Goal: Information Seeking & Learning: Learn about a topic

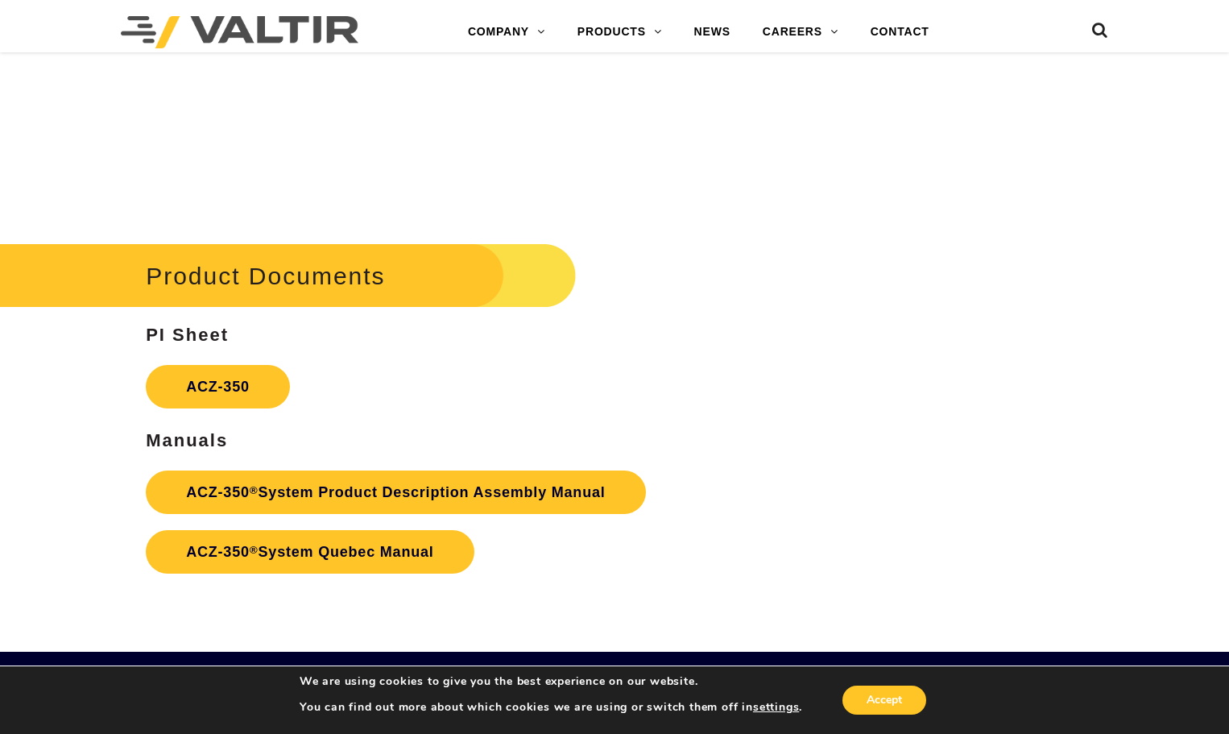
scroll to position [2658, 0]
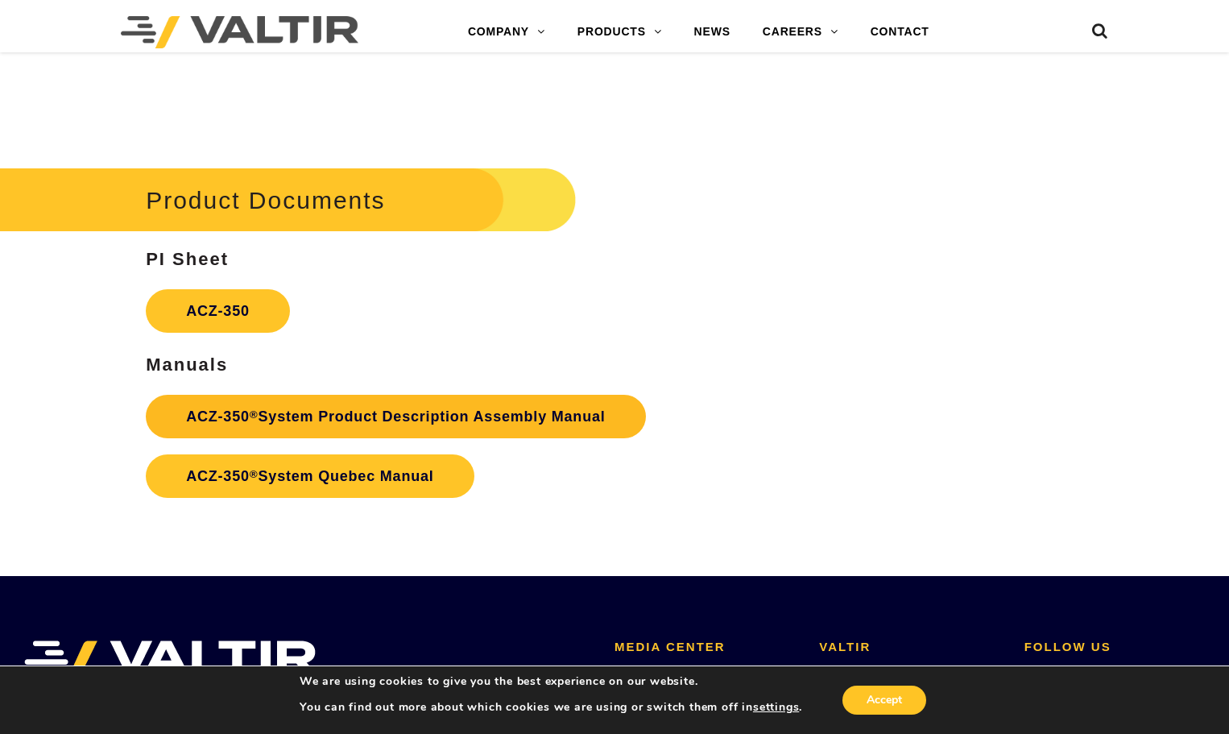
click at [298, 425] on link "ACZ-350 ® System Product Description Assembly Manual" at bounding box center [395, 416] width 499 height 43
click at [501, 423] on link "ACZ-350 ® System Product Description Assembly Manual" at bounding box center [395, 416] width 499 height 43
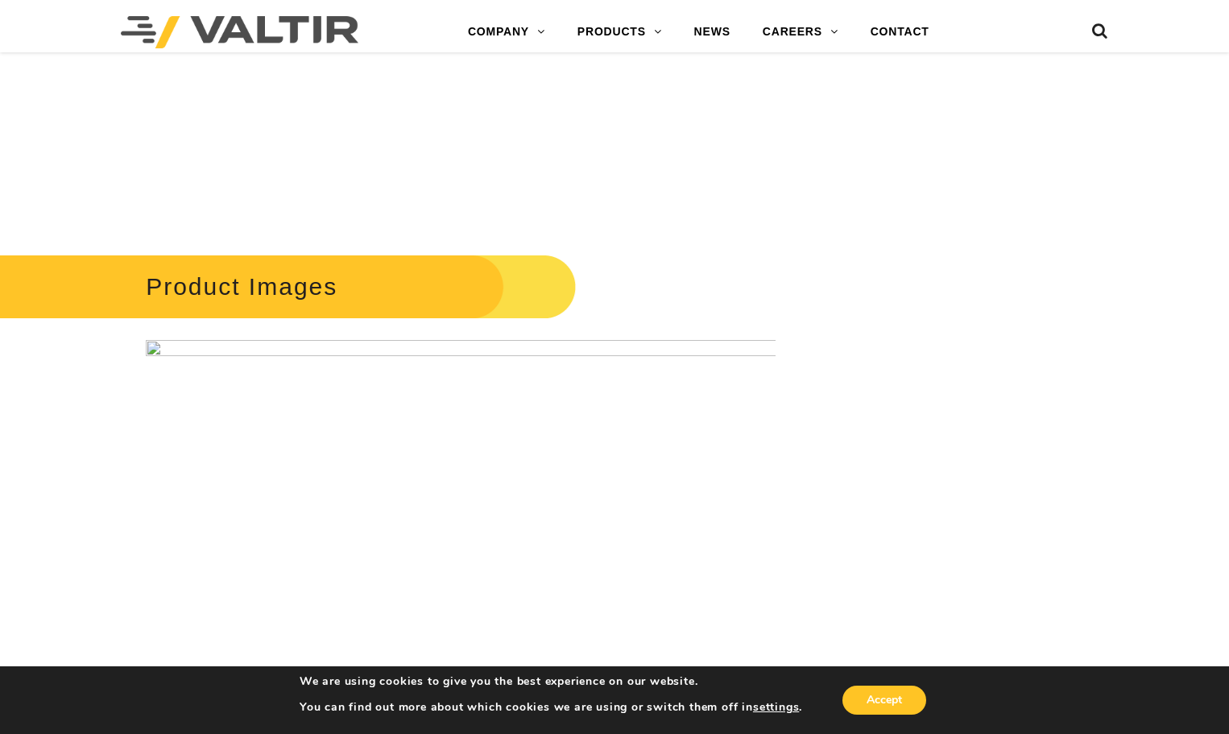
scroll to position [2175, 0]
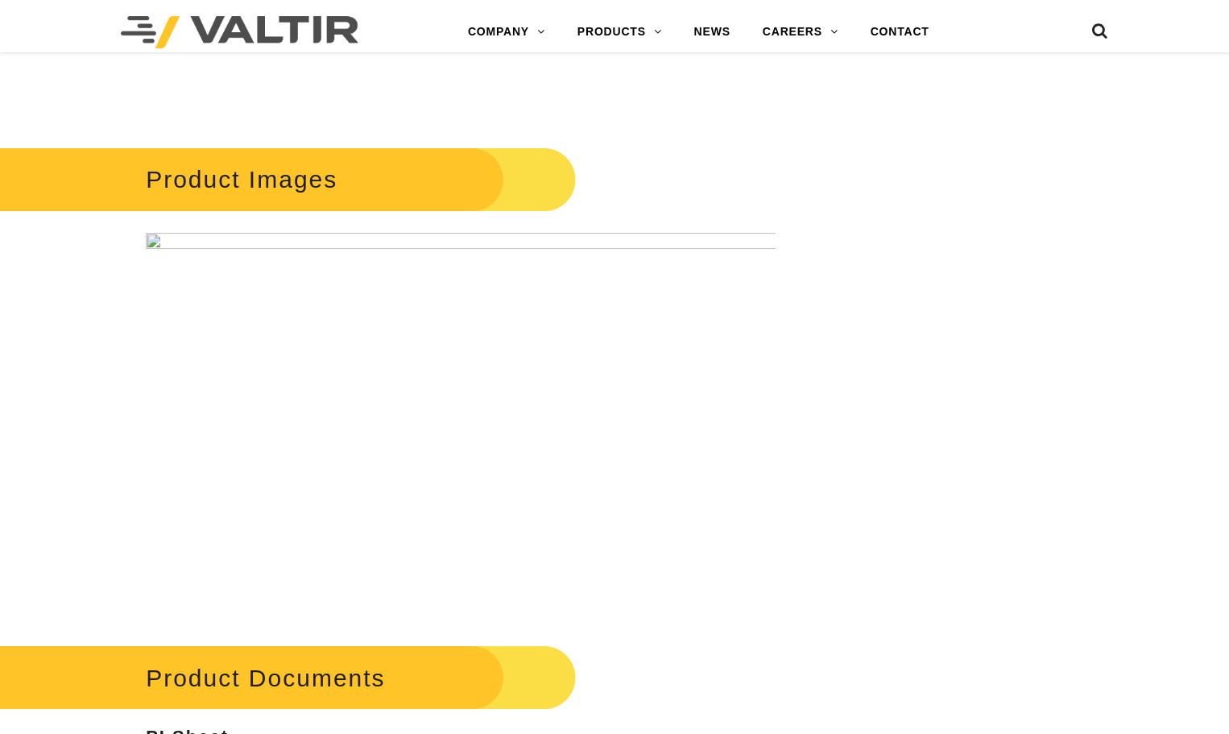
scroll to position [2175, 0]
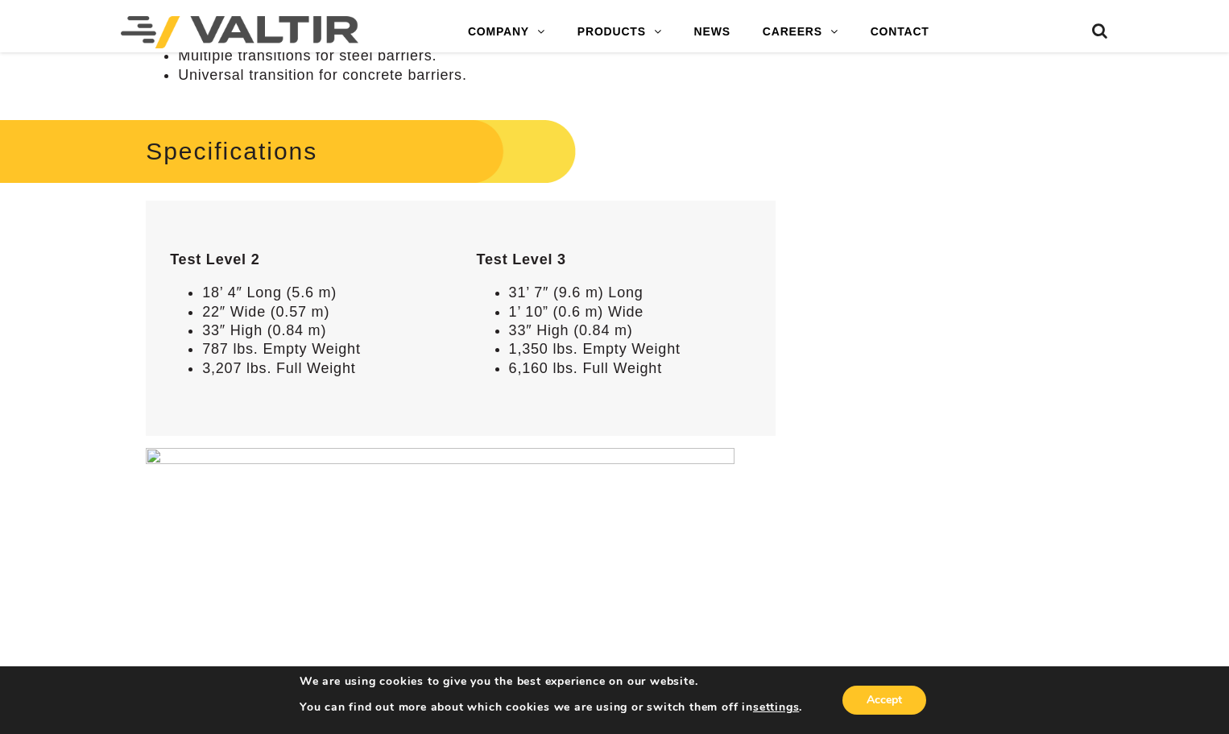
scroll to position [1369, 0]
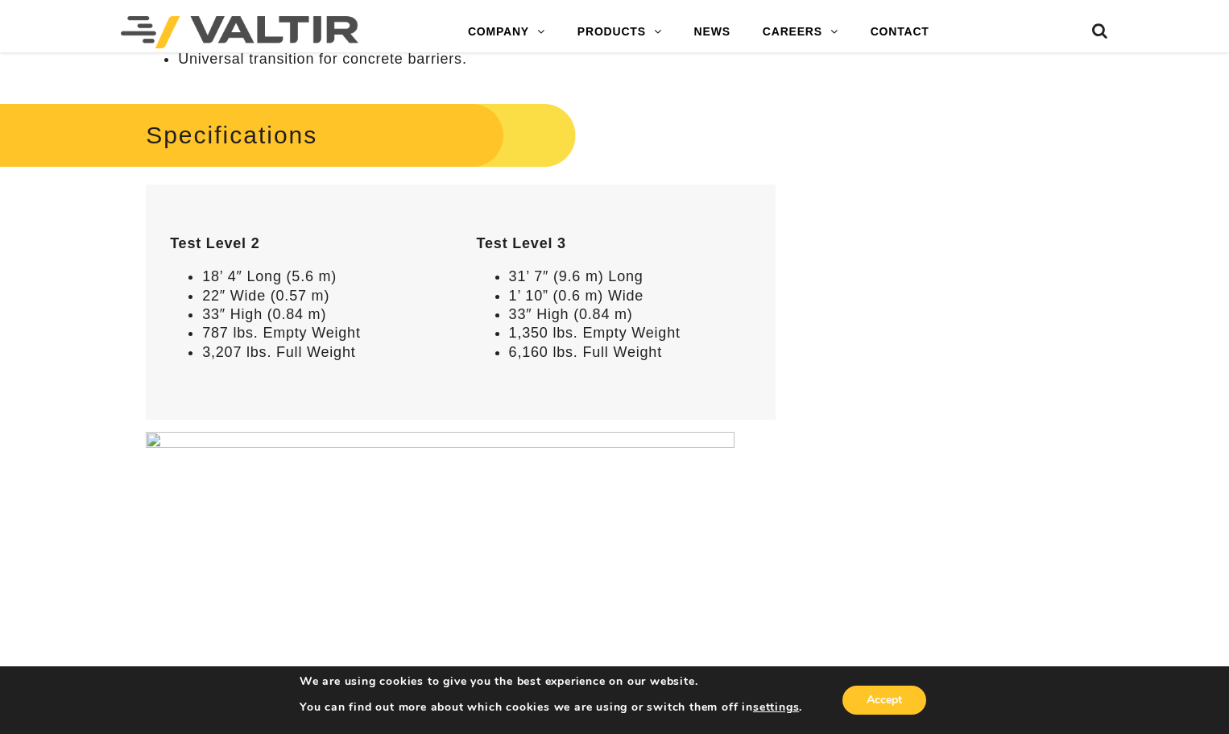
click at [617, 500] on img at bounding box center [440, 676] width 589 height 488
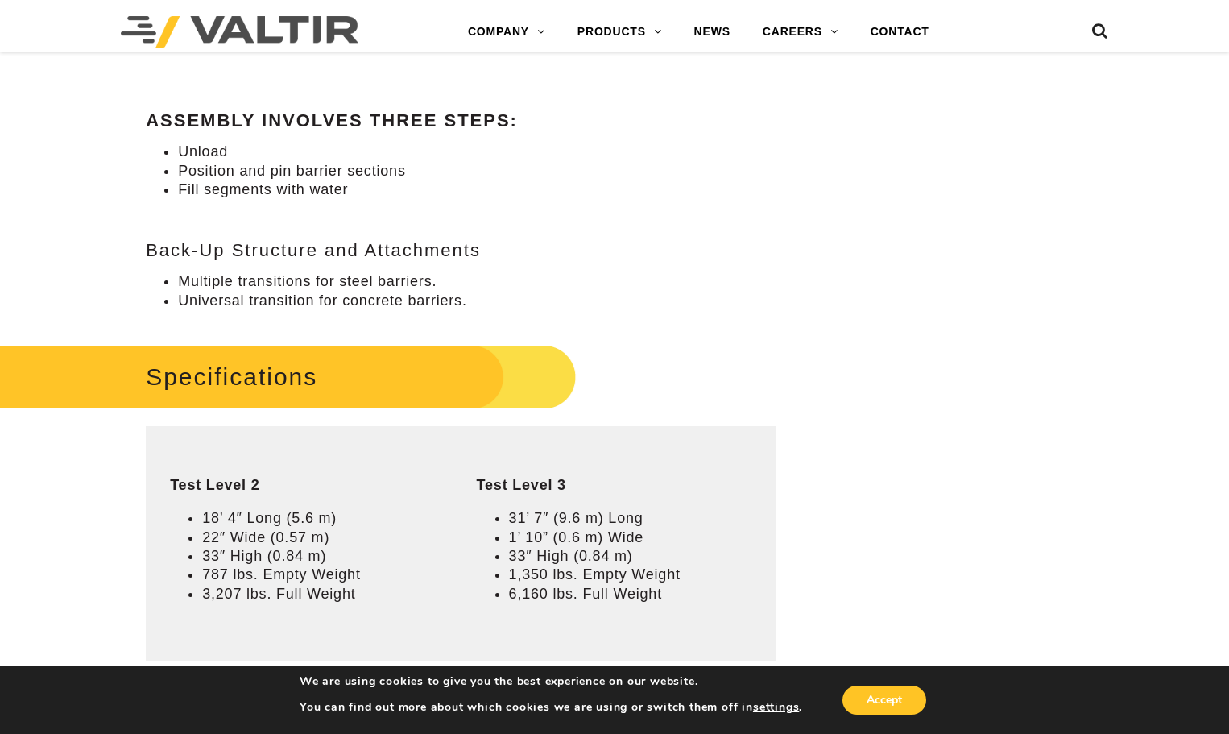
scroll to position [1289, 0]
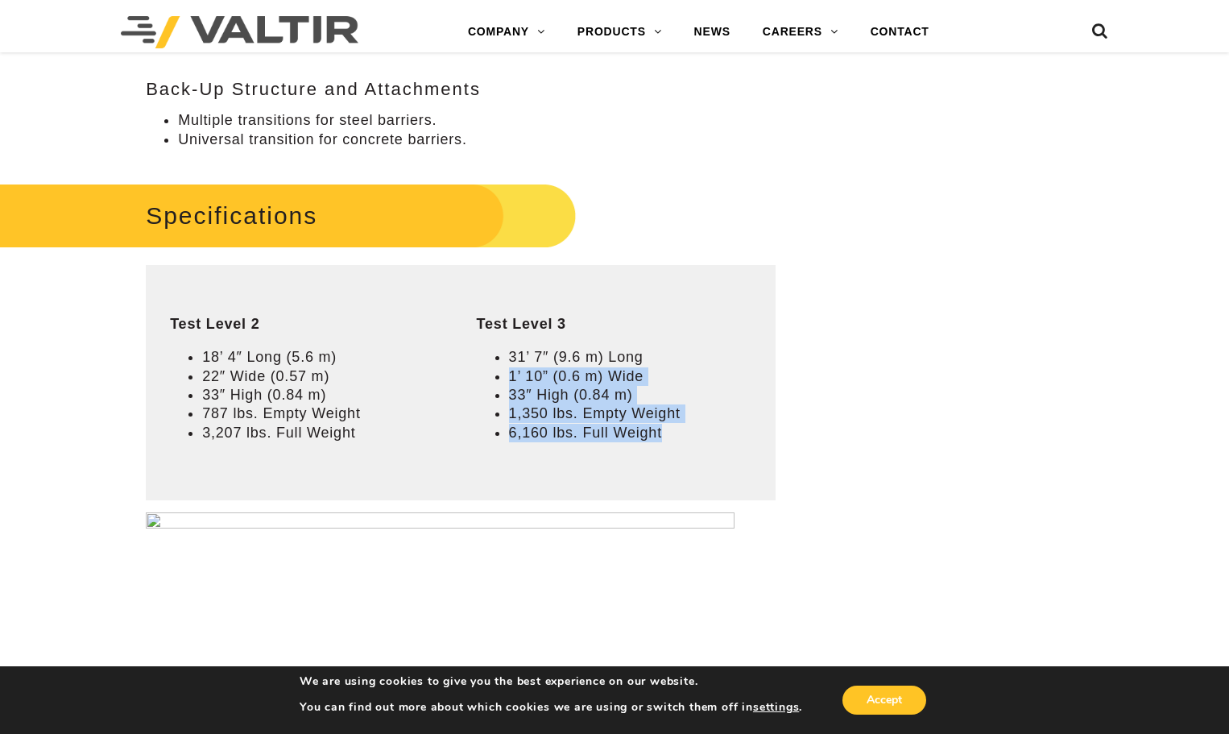
drag, startPoint x: 755, startPoint y: 381, endPoint x: 764, endPoint y: 486, distance: 105.9
click at [764, 486] on td "Test Level 3 31’ 7″ (9.6 m) Long 1’ 10” (0.6 m) Wide 33″ High (0.84 m) 1,350 lb…" at bounding box center [615, 382] width 324 height 235
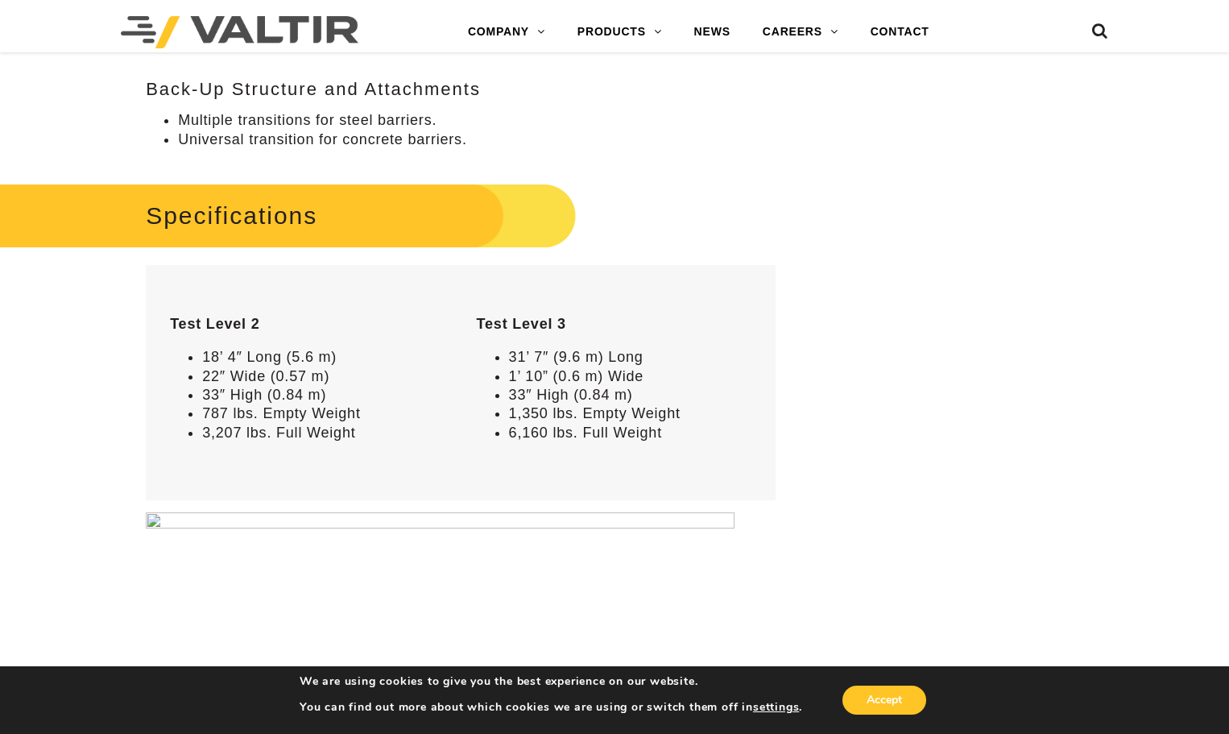
click at [619, 226] on div "Specifications Test Level 2 18’ 4″ Long (5.6 m) 22″ Wide (0.57 m) 33″ High (0.8…" at bounding box center [461, 591] width 630 height 826
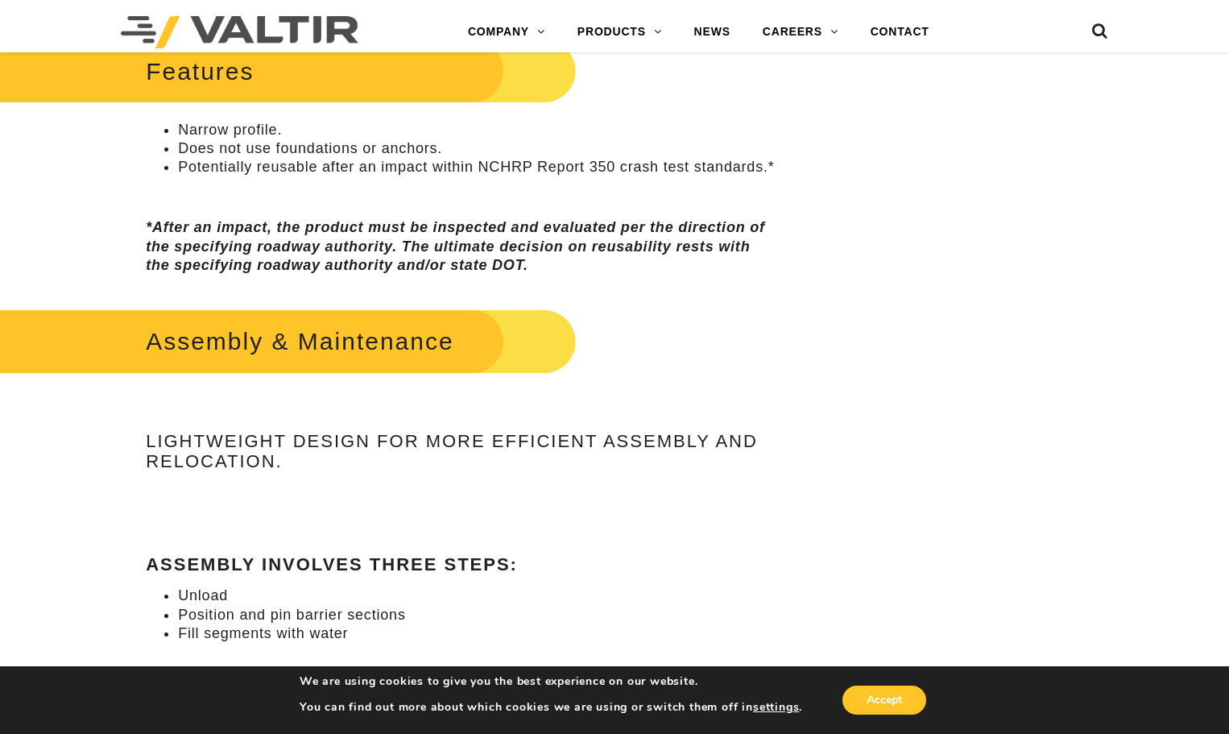
scroll to position [644, 0]
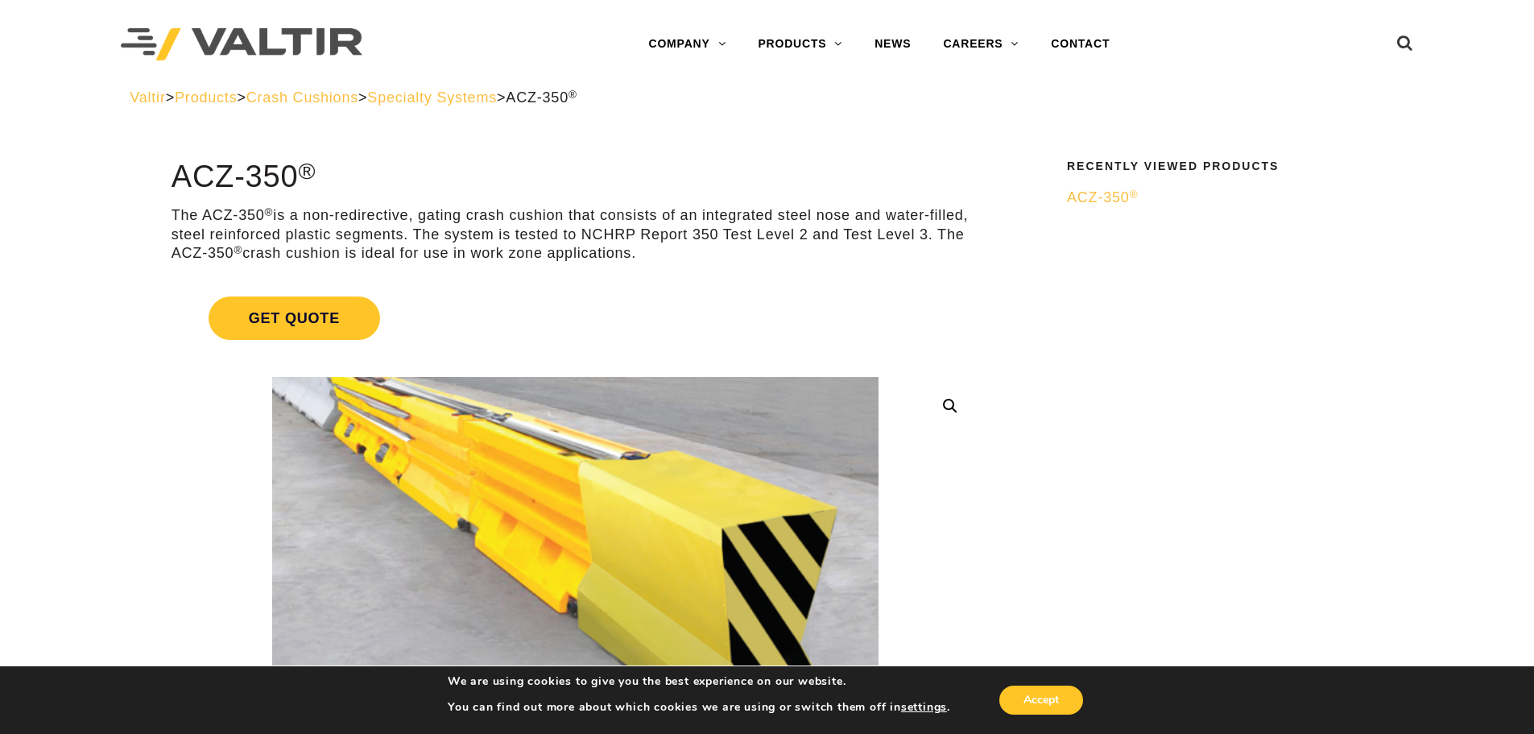
click at [1104, 197] on span "ACZ-350 ®" at bounding box center [1102, 197] width 71 height 16
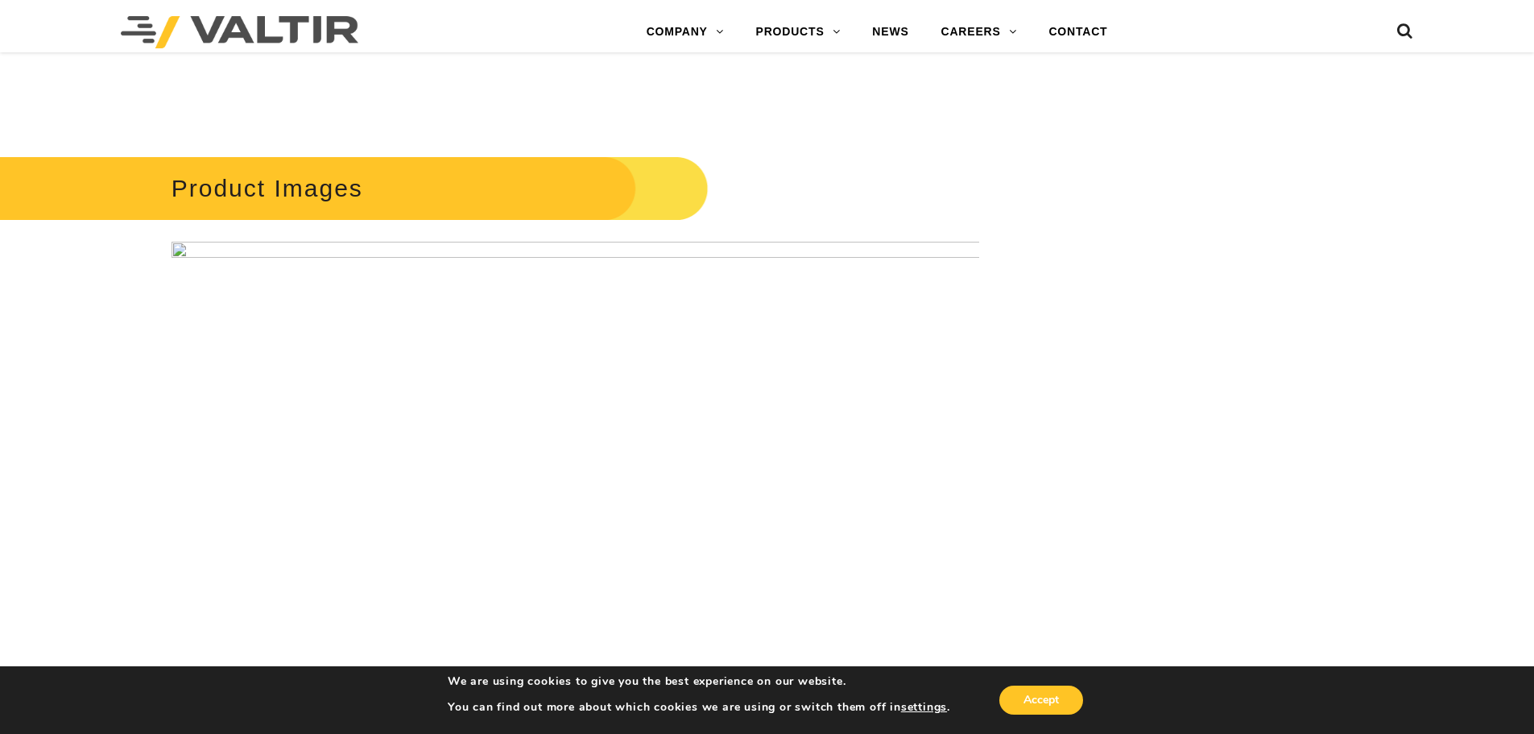
scroll to position [2175, 0]
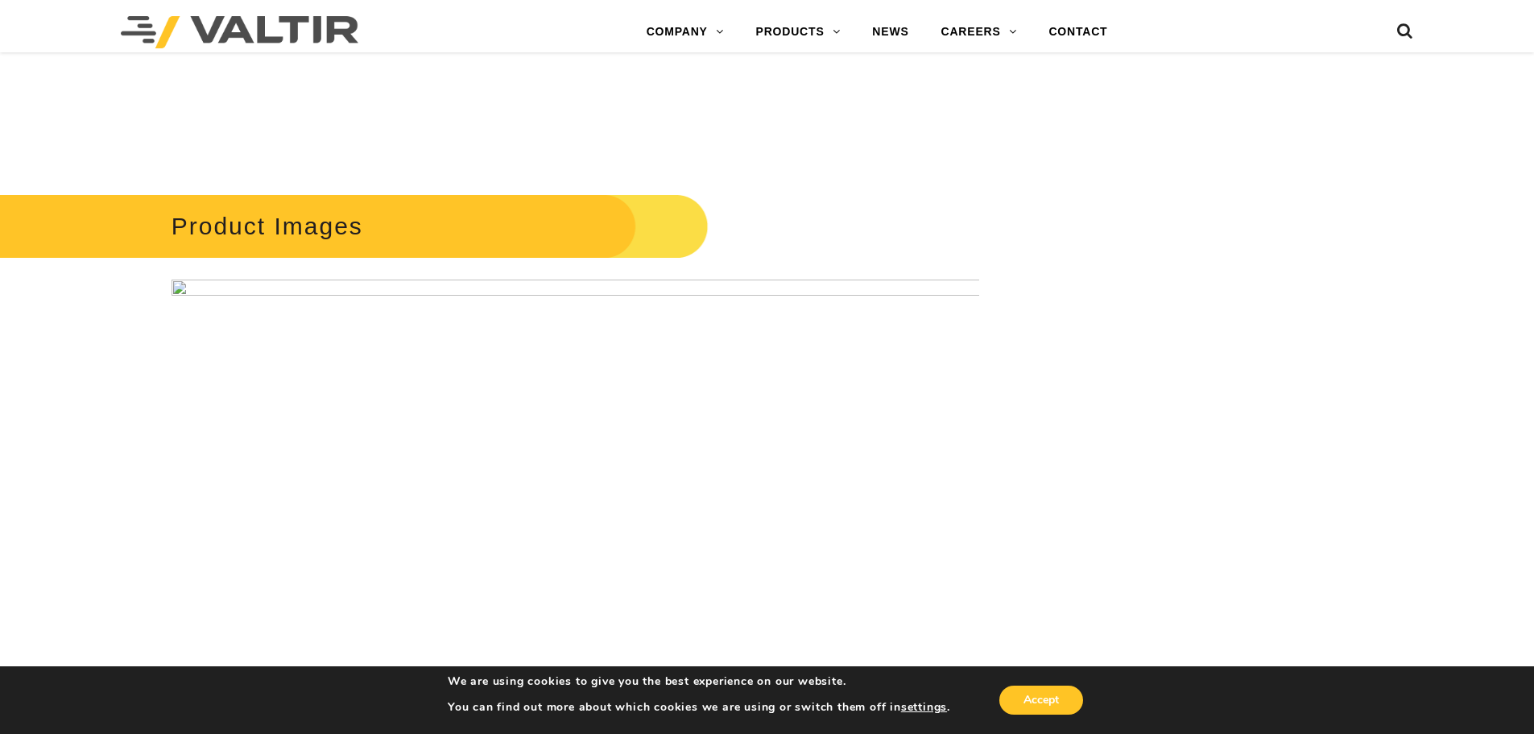
click at [353, 226] on h2 "Product Images" at bounding box center [325, 225] width 768 height 75
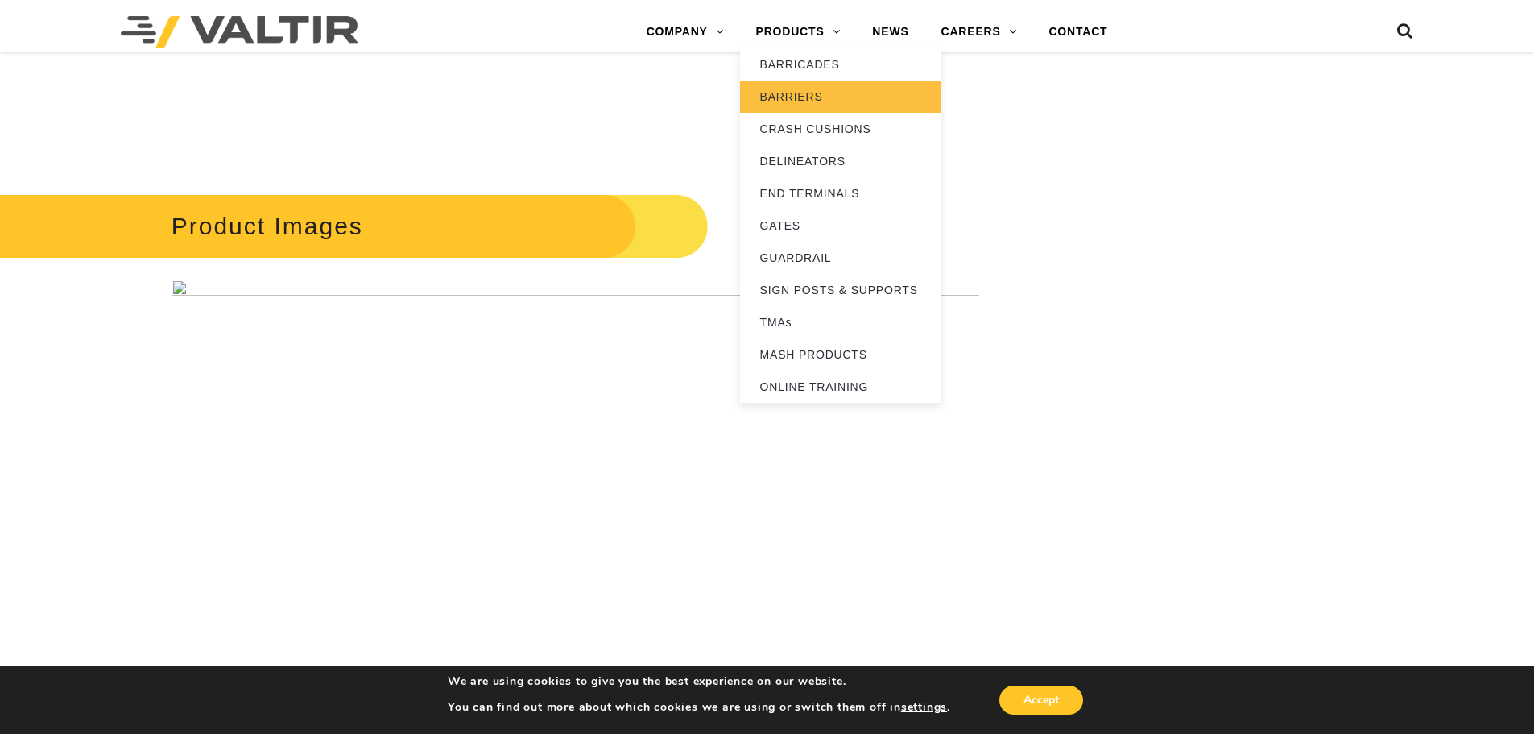
click at [790, 95] on link "BARRIERS" at bounding box center [840, 97] width 201 height 32
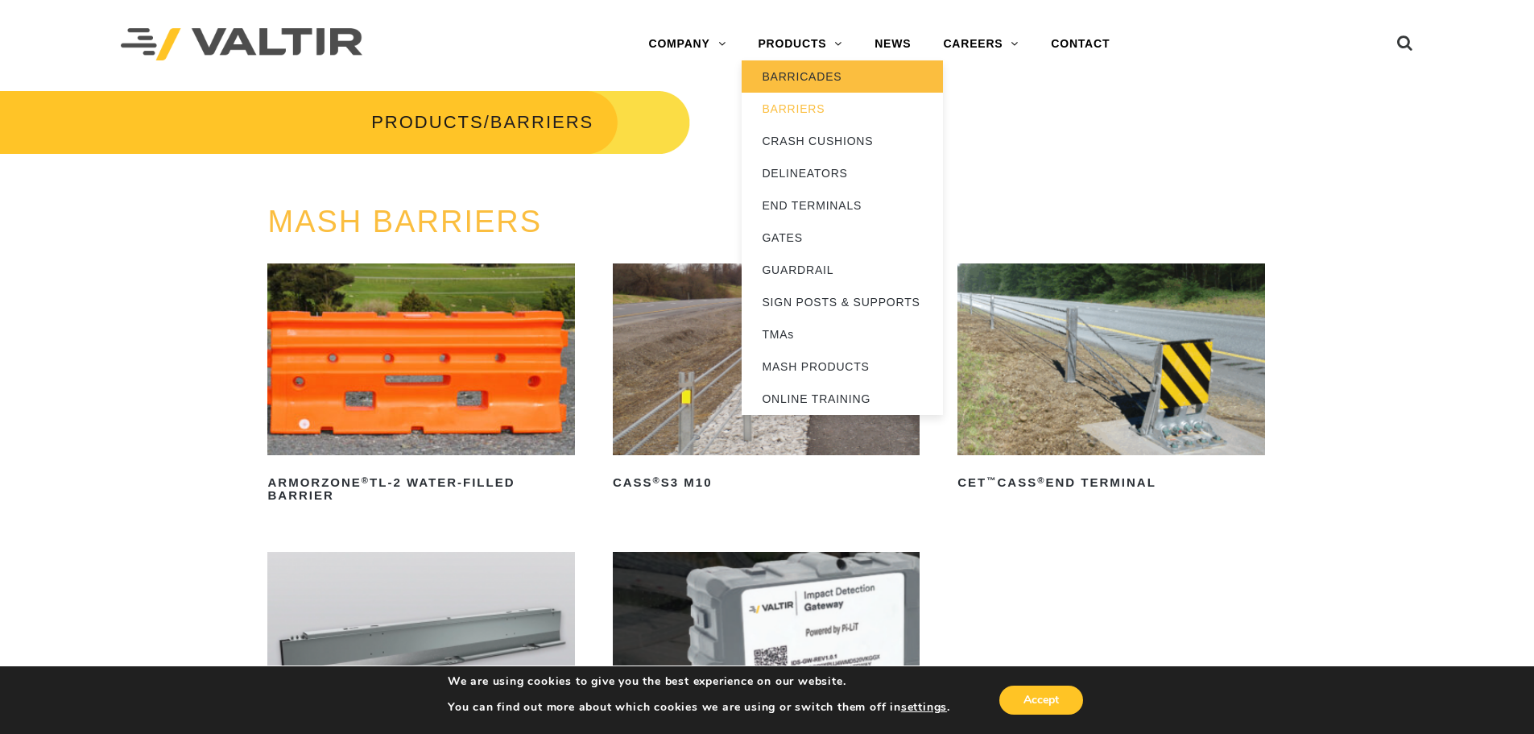
click at [797, 72] on link "BARRICADES" at bounding box center [842, 76] width 201 height 32
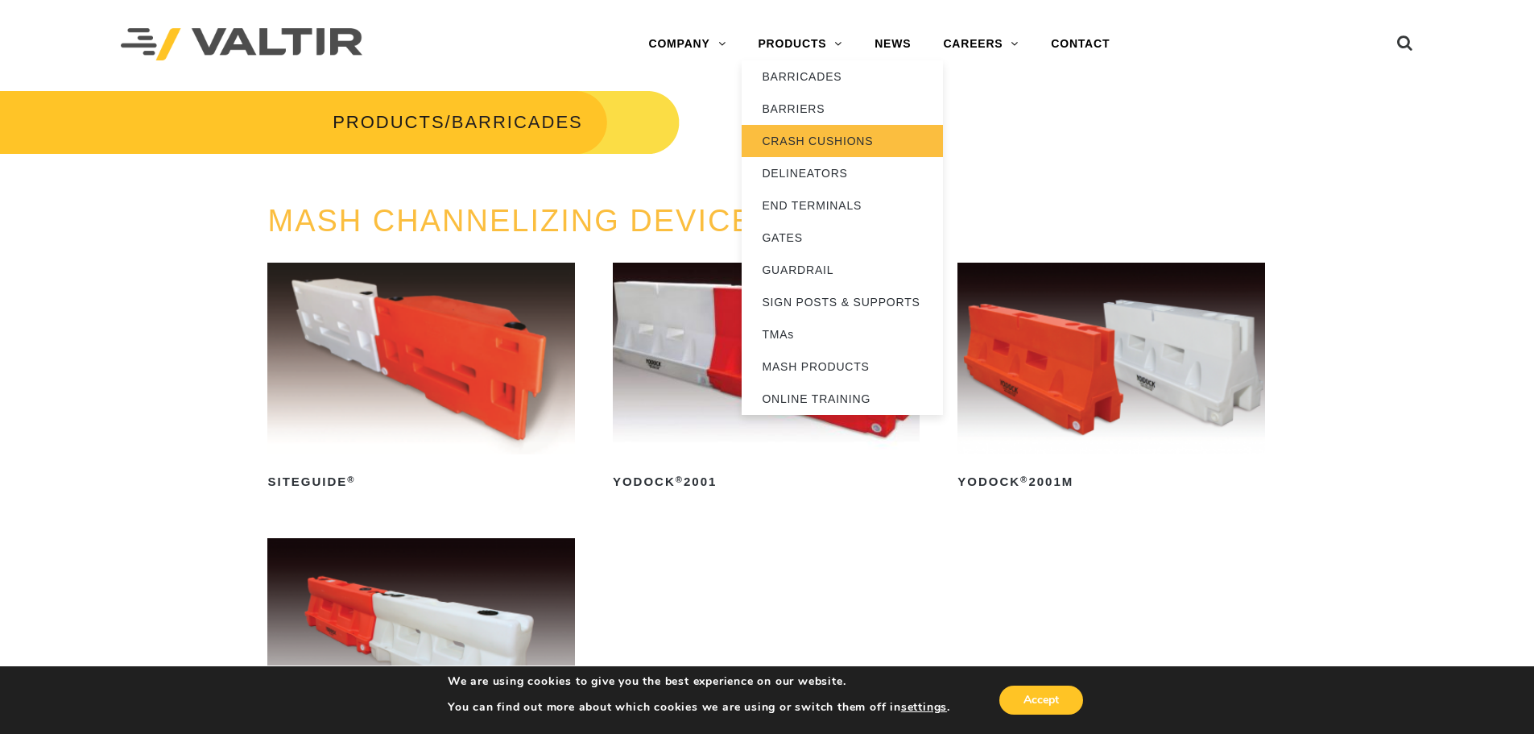
click at [801, 139] on link "CRASH CUSHIONS" at bounding box center [842, 141] width 201 height 32
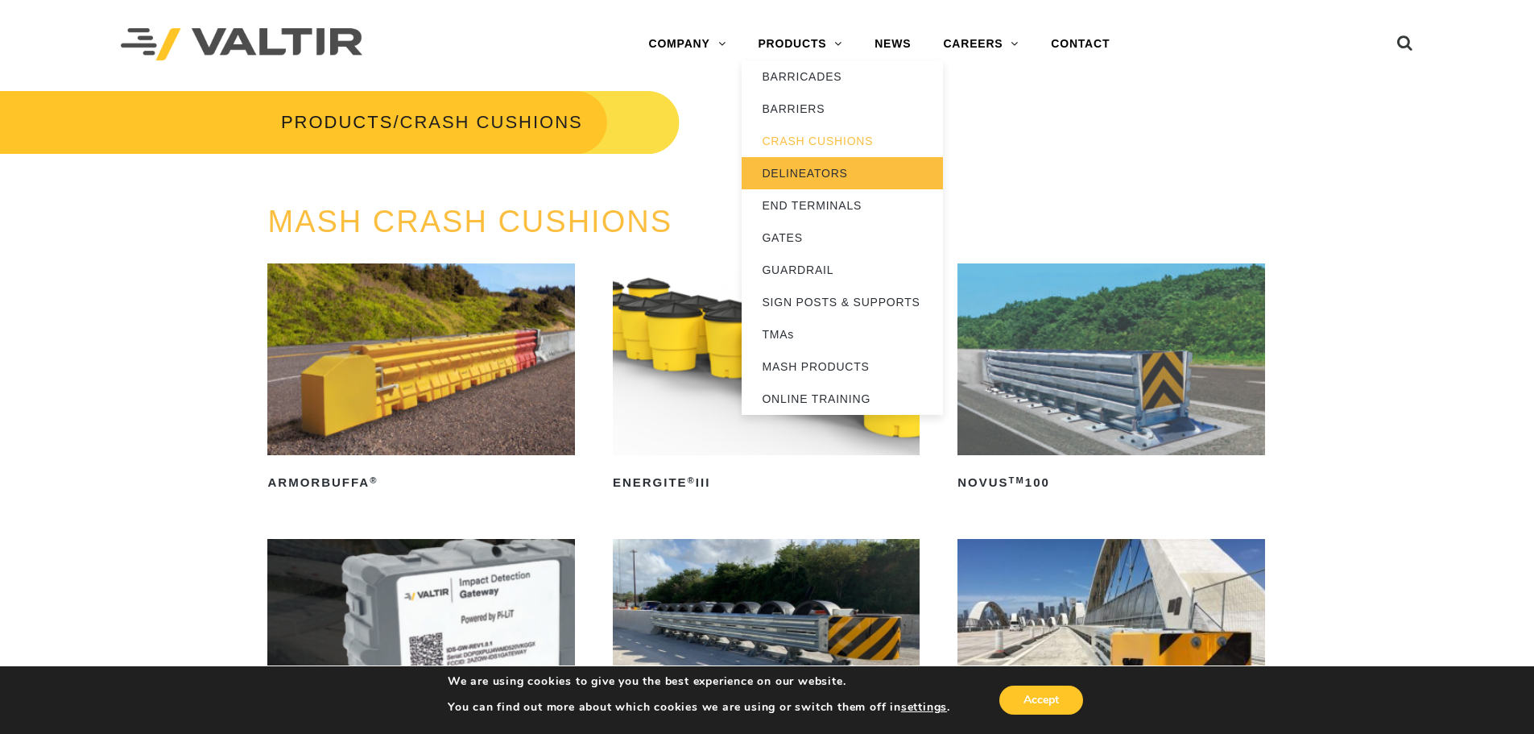
click at [807, 168] on link "DELINEATORS" at bounding box center [842, 173] width 201 height 32
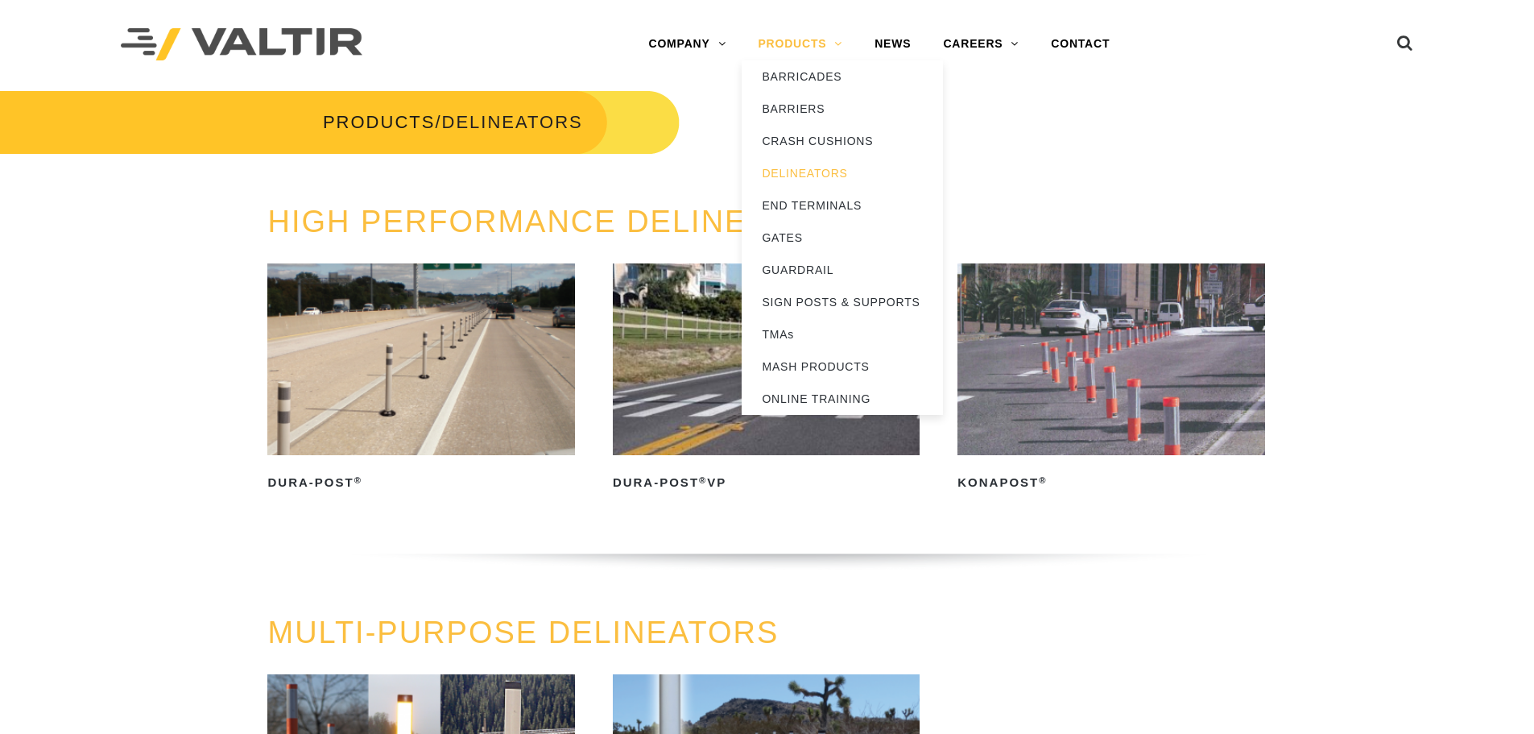
click at [796, 44] on link "PRODUCTS" at bounding box center [800, 44] width 117 height 32
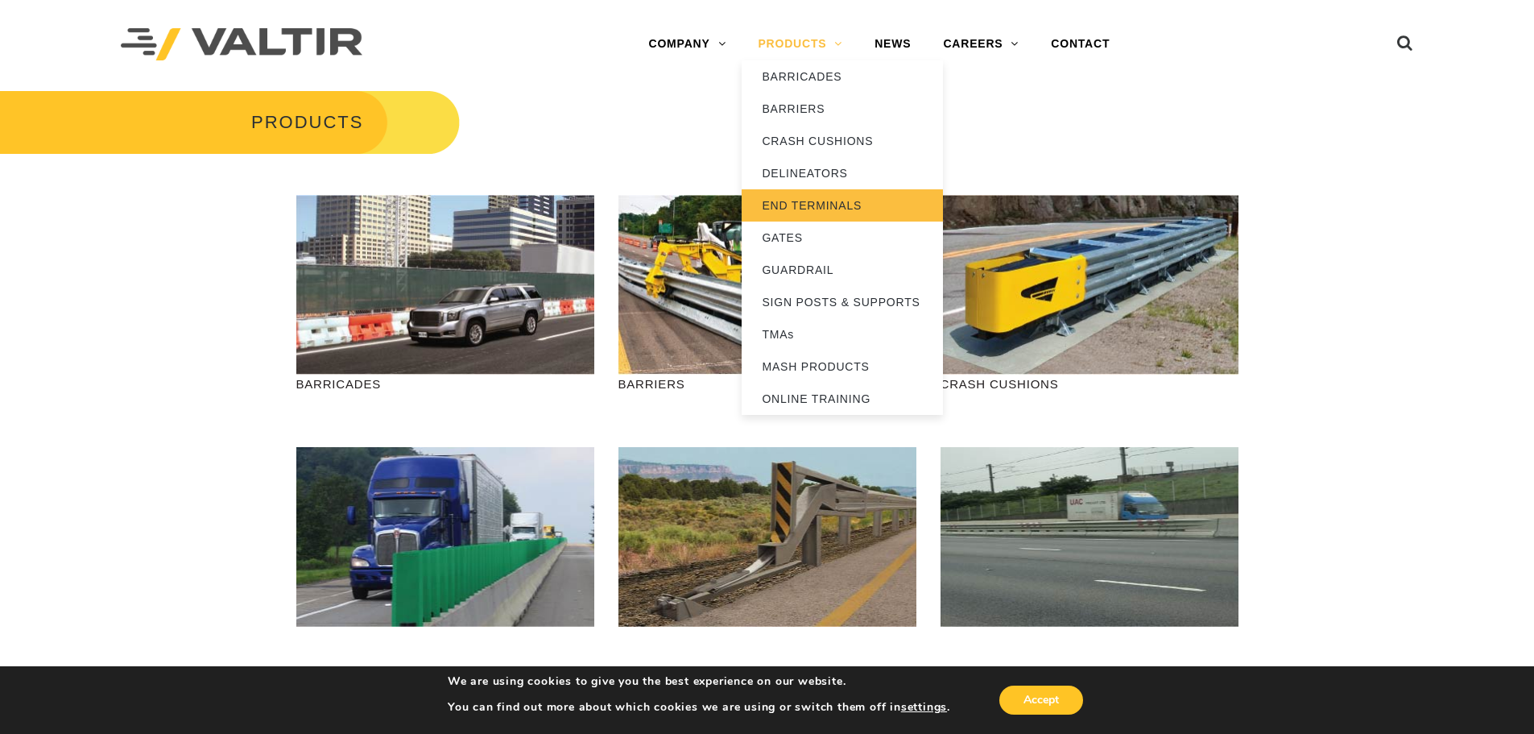
click at [801, 198] on link "END TERMINALS" at bounding box center [842, 205] width 201 height 32
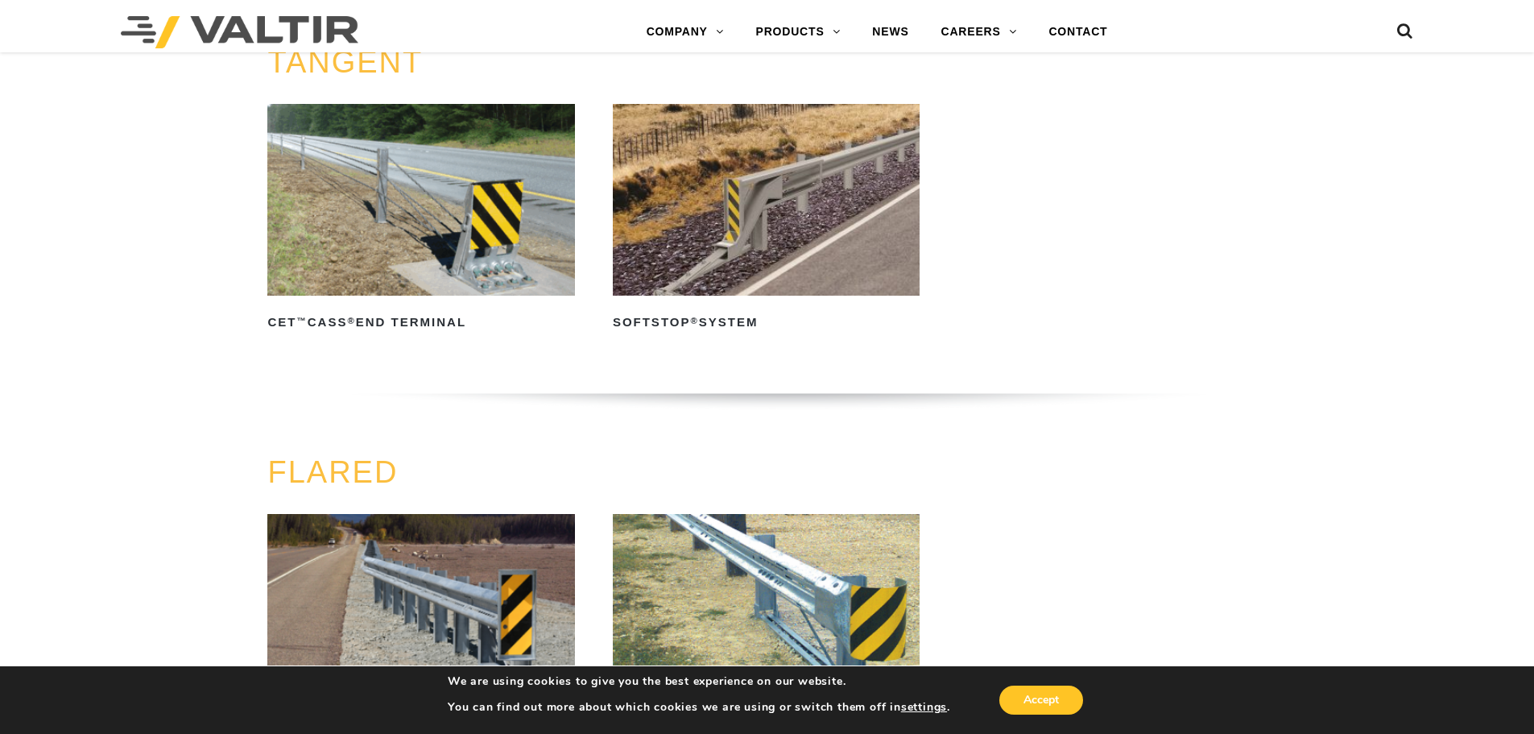
scroll to position [1045, 0]
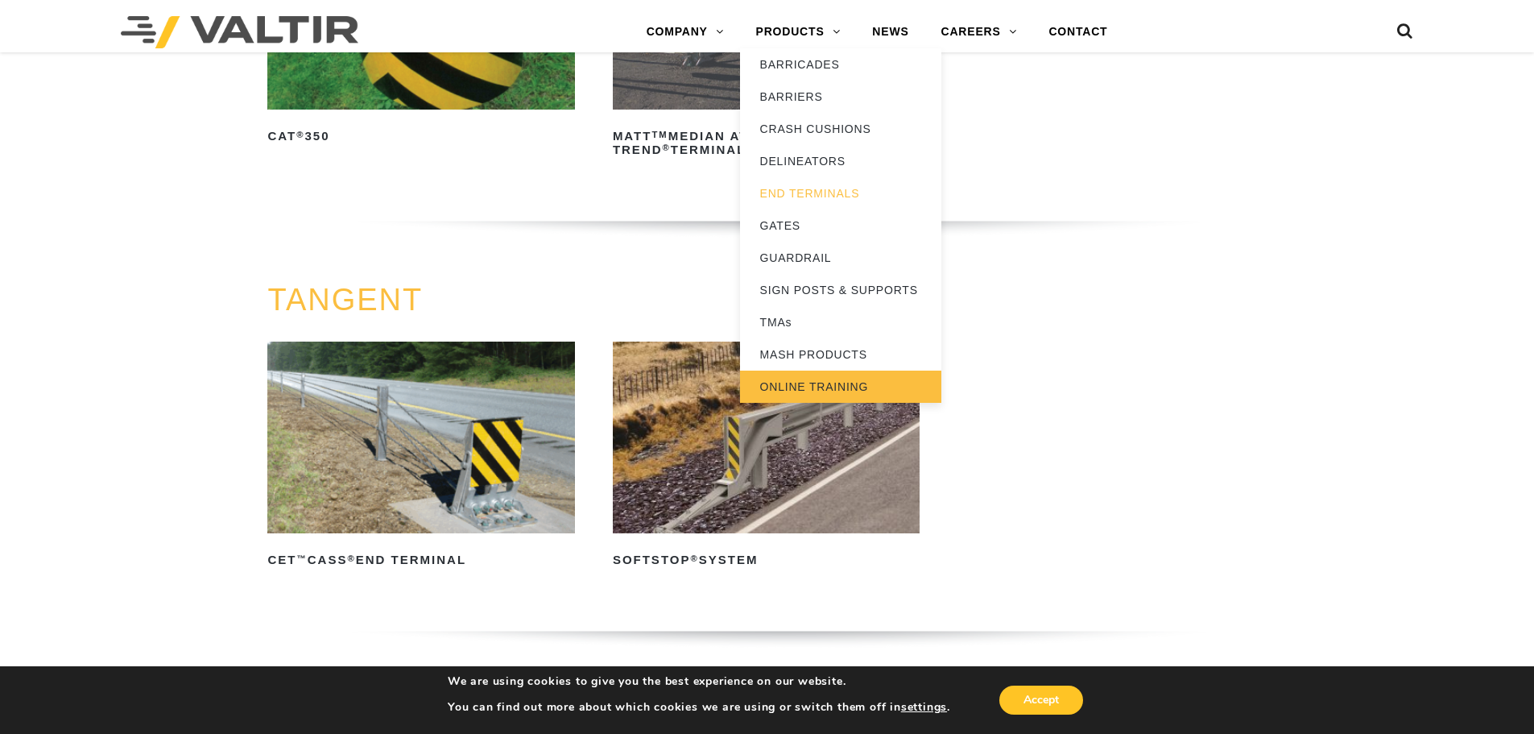
click at [833, 388] on link "ONLINE TRAINING" at bounding box center [840, 386] width 201 height 32
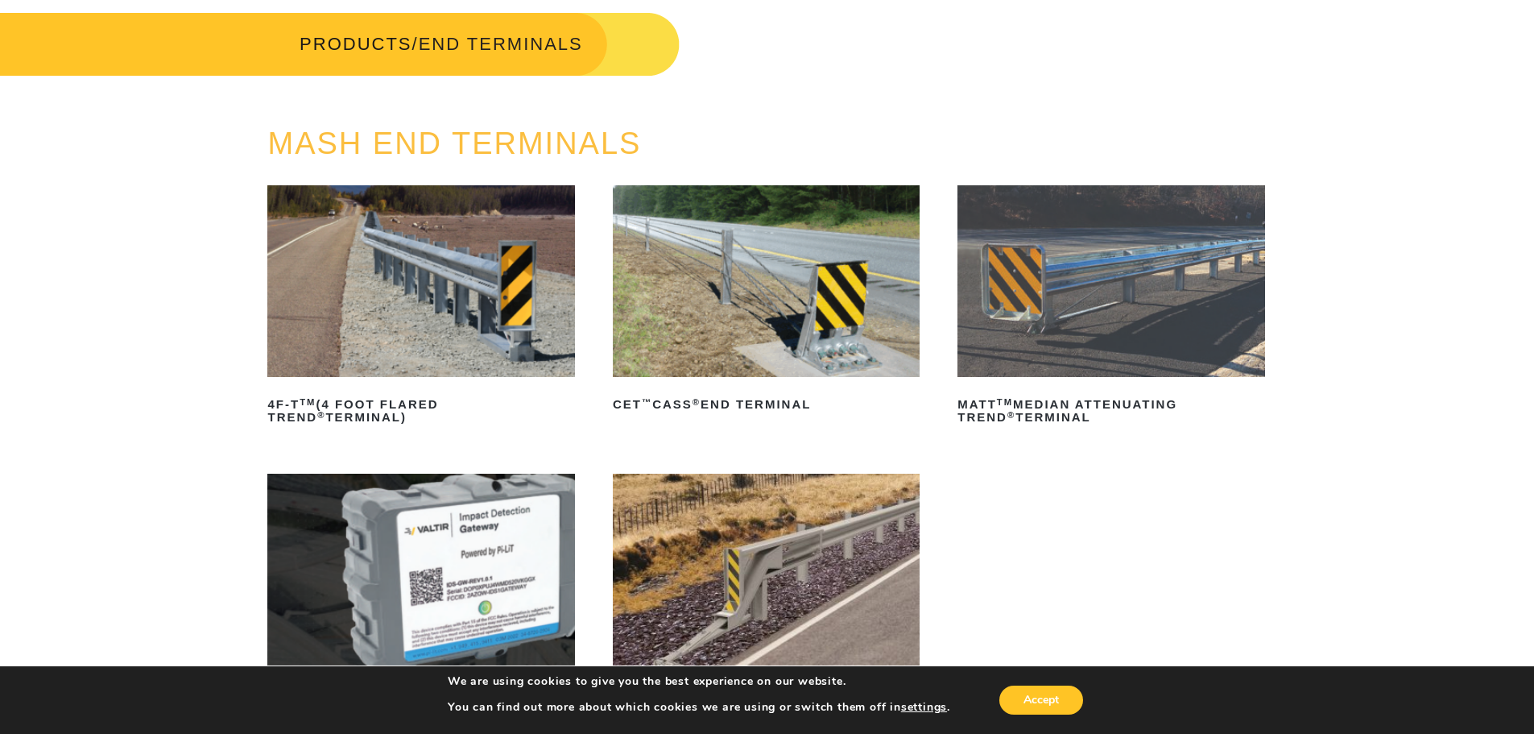
scroll to position [0, 0]
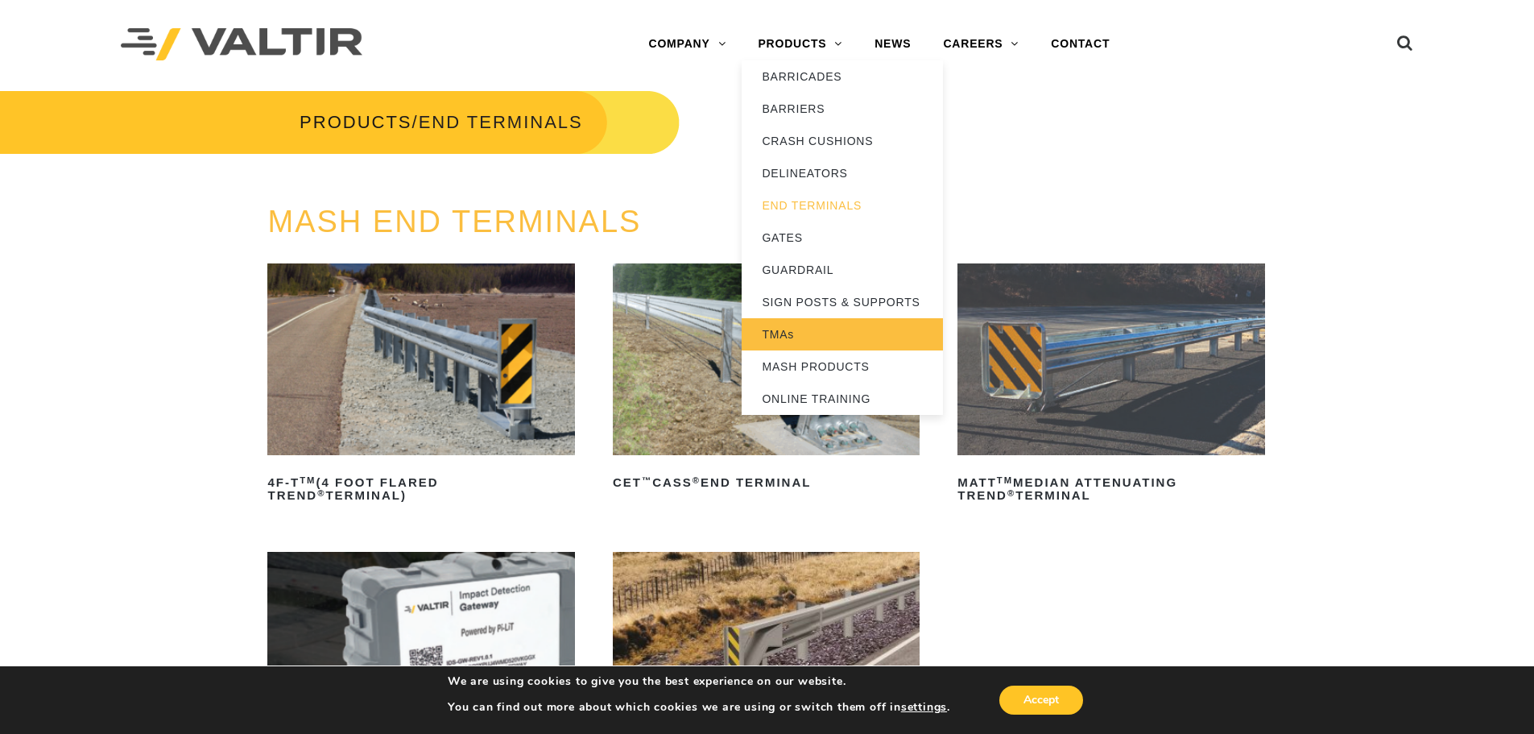
click at [821, 331] on link "TMAs" at bounding box center [842, 334] width 201 height 32
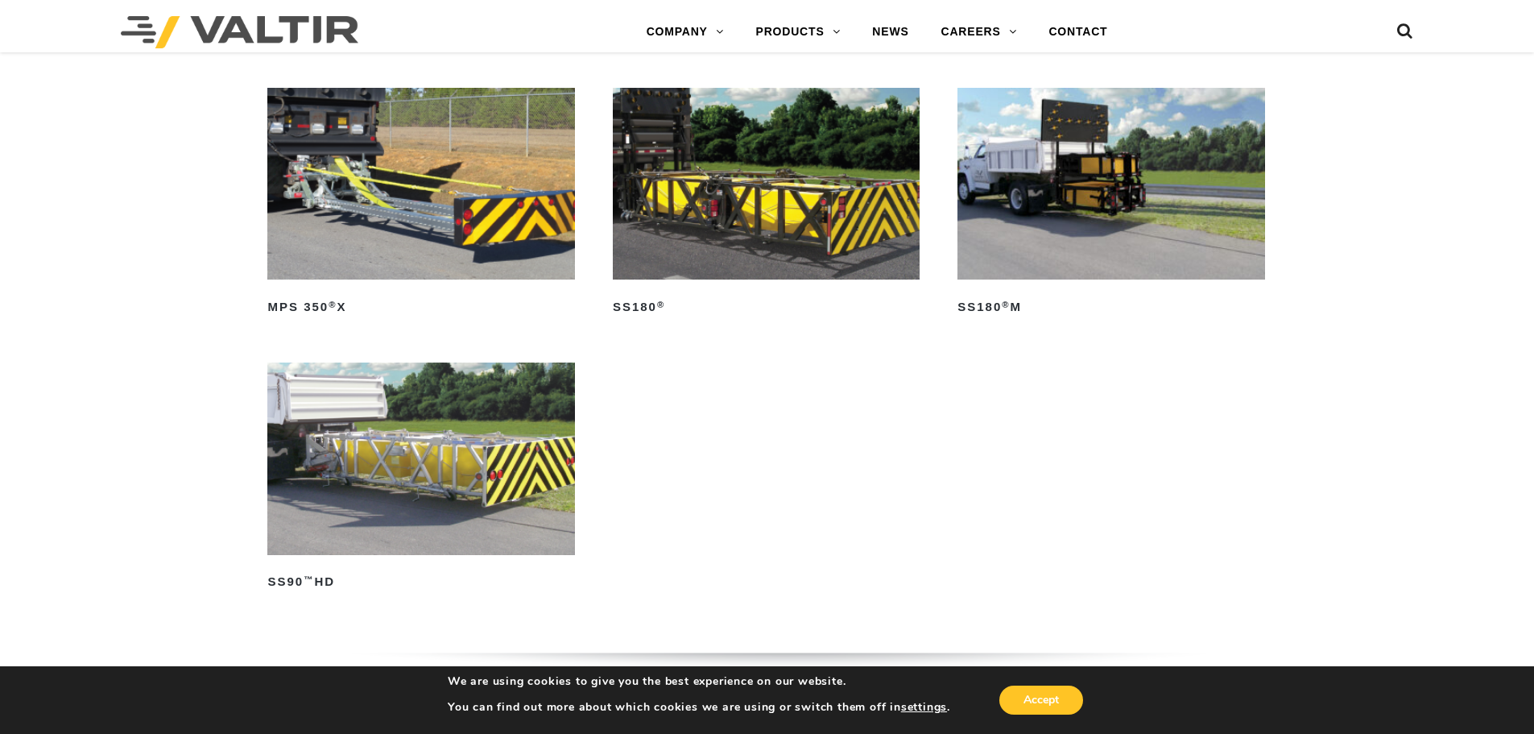
scroll to position [653, 0]
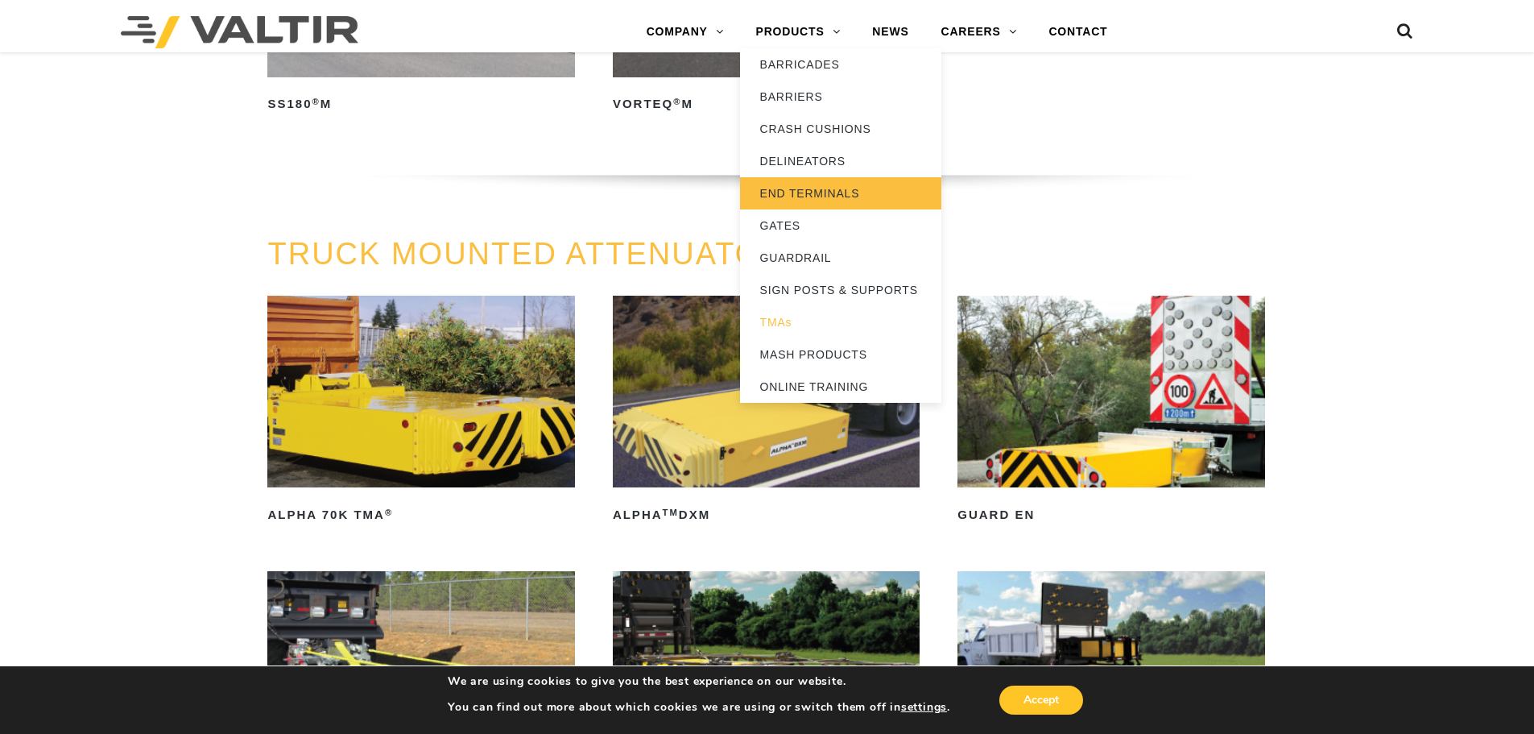
click at [798, 192] on link "END TERMINALS" at bounding box center [840, 193] width 201 height 32
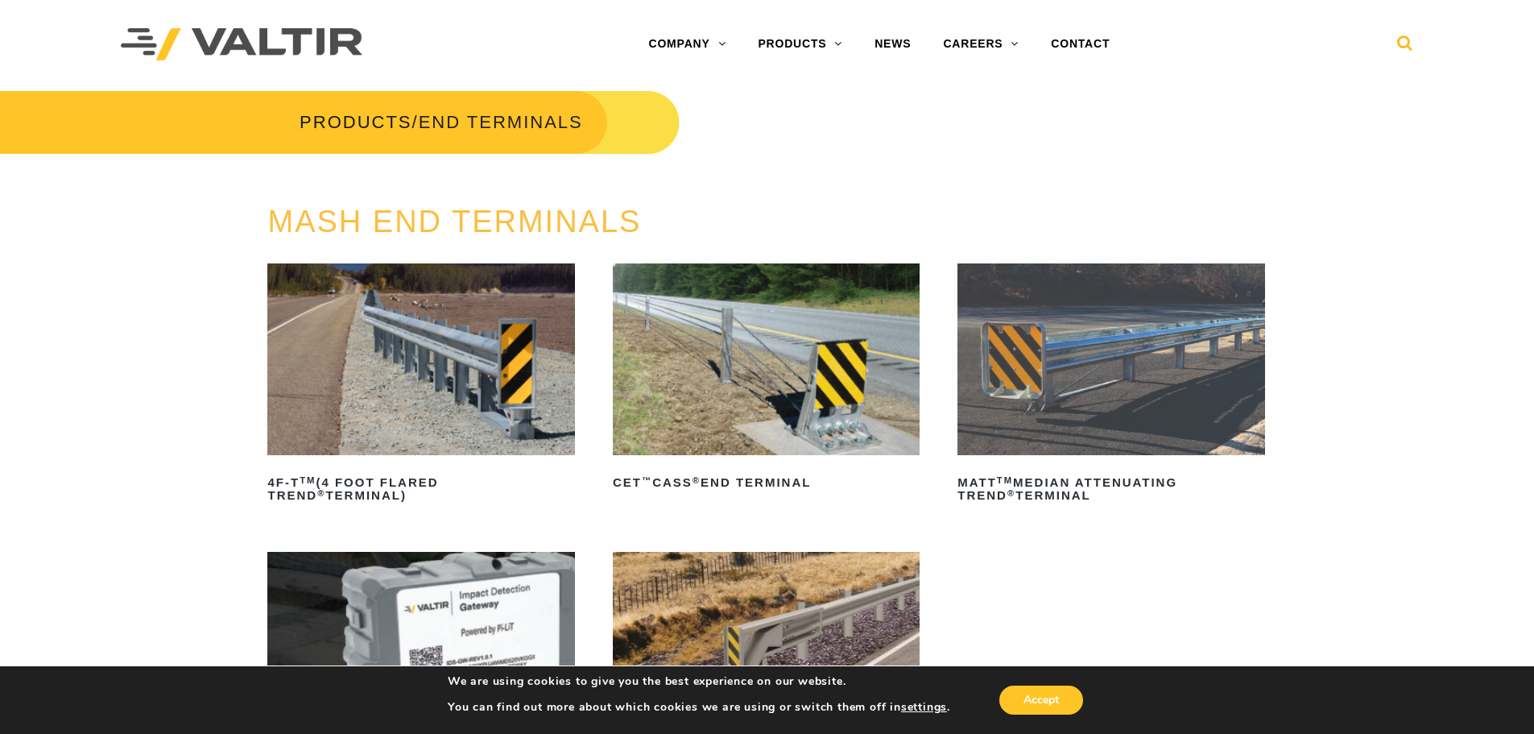
click at [1405, 43] on icon at bounding box center [1405, 47] width 16 height 24
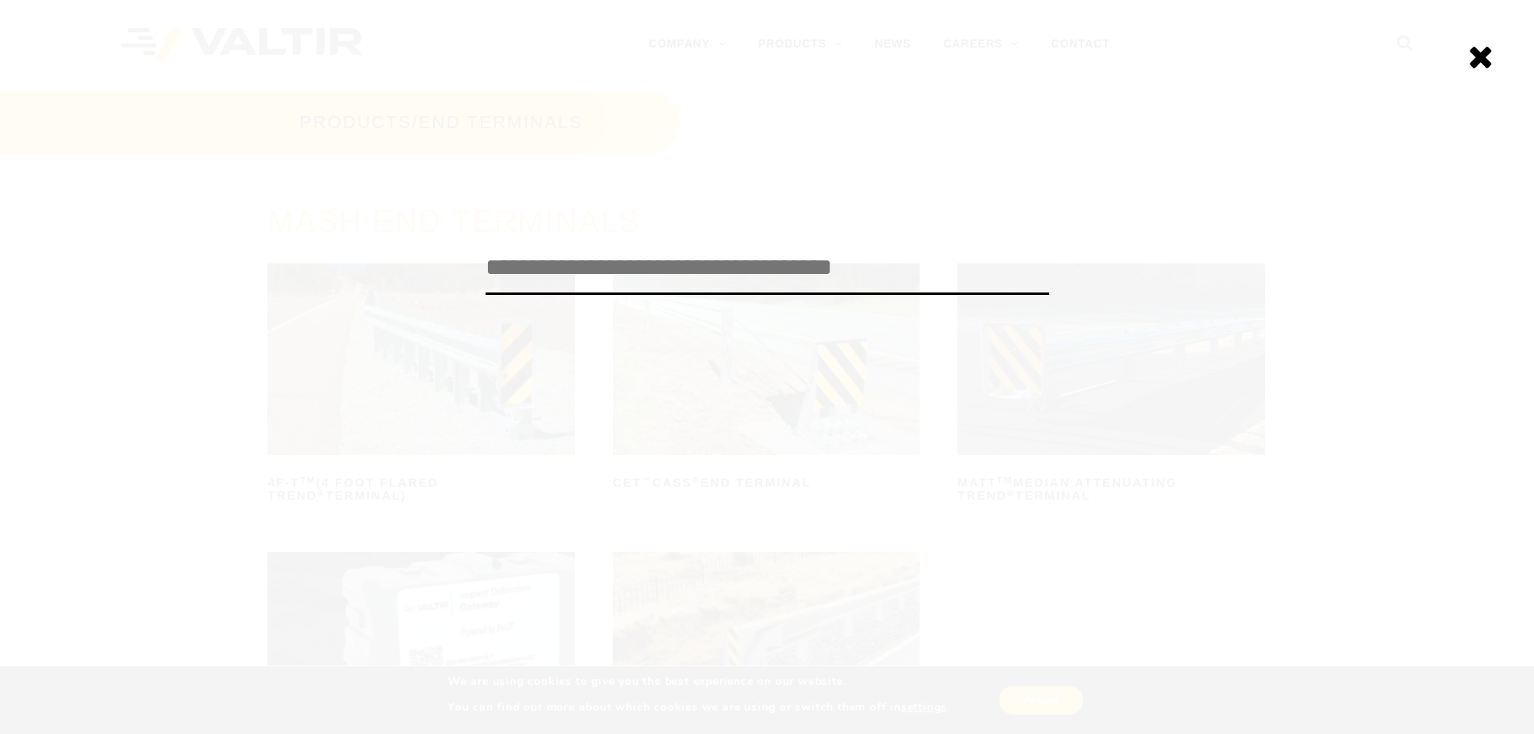
click at [879, 279] on input "search" at bounding box center [768, 268] width 564 height 53
type input "*******"
click input "******" at bounding box center [0, 0] width 0 height 0
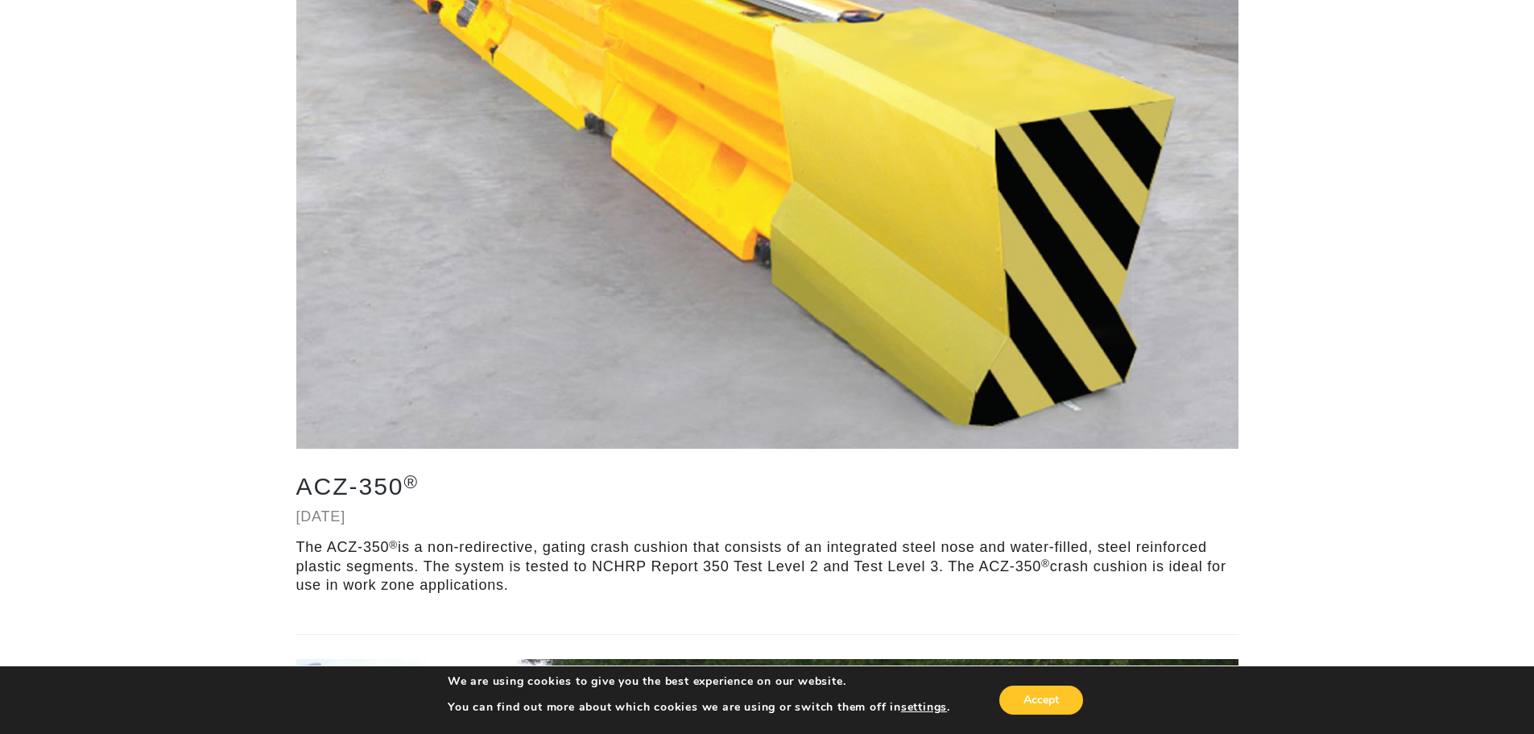
scroll to position [403, 0]
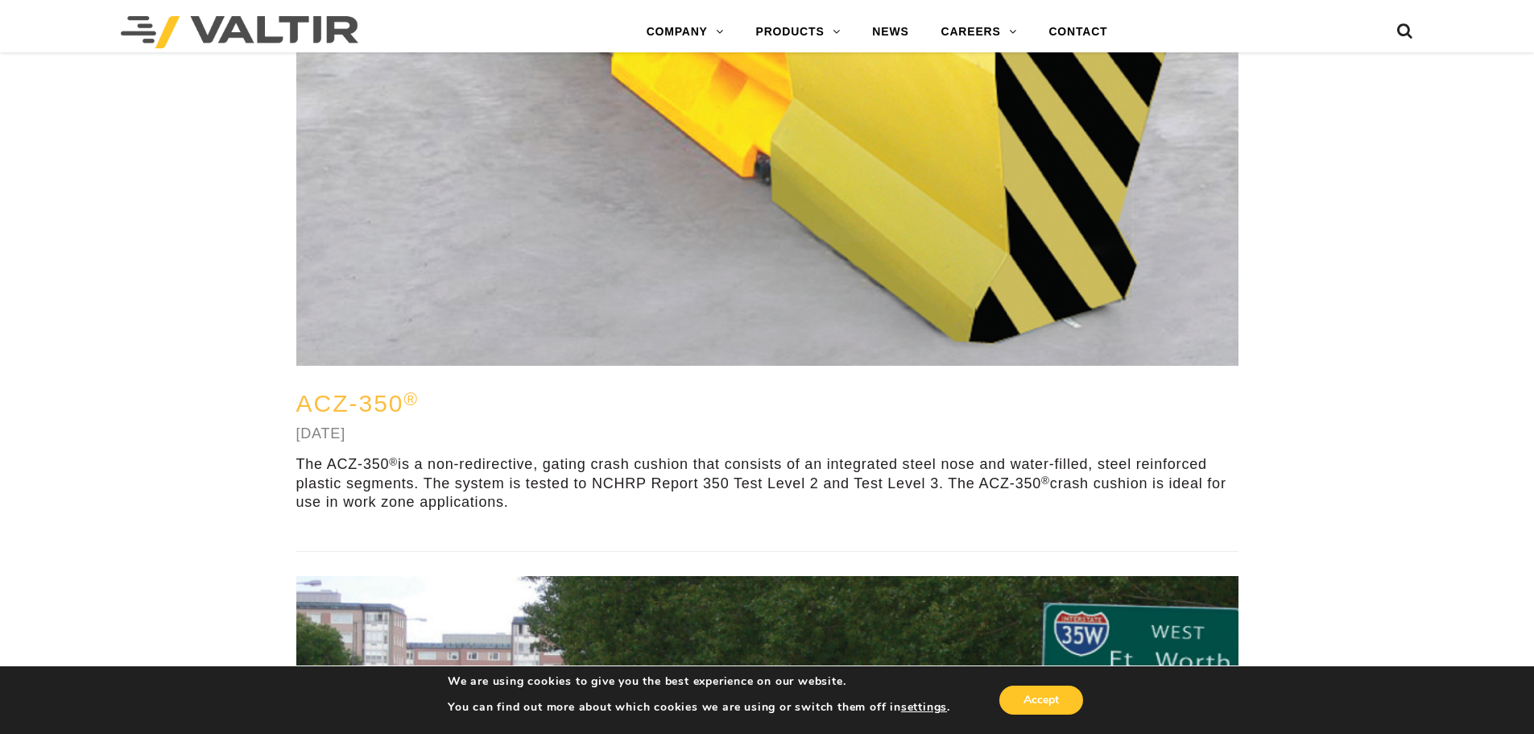
click at [337, 403] on link "ACZ-350 ®" at bounding box center [357, 403] width 123 height 27
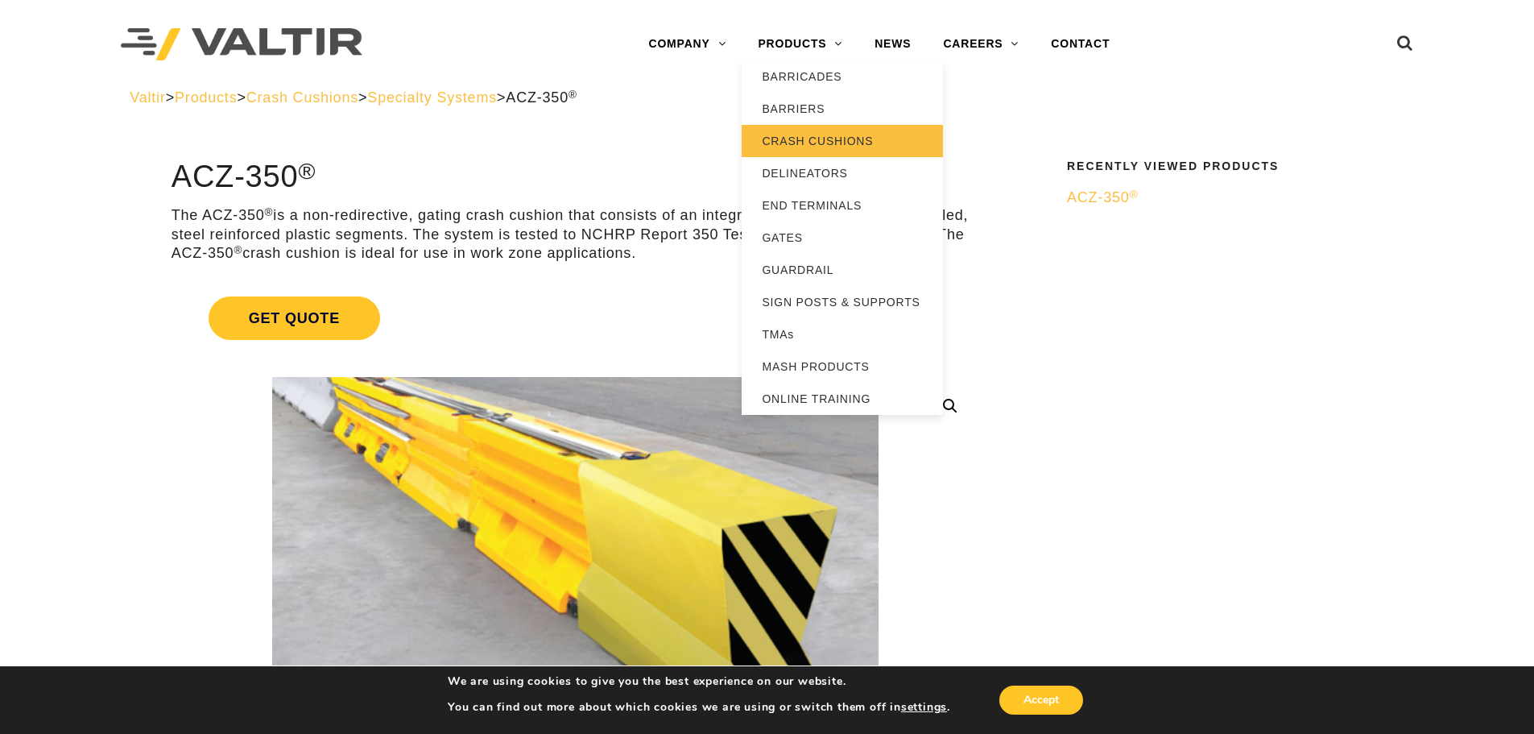
click at [801, 137] on link "CRASH CUSHIONS" at bounding box center [842, 141] width 201 height 32
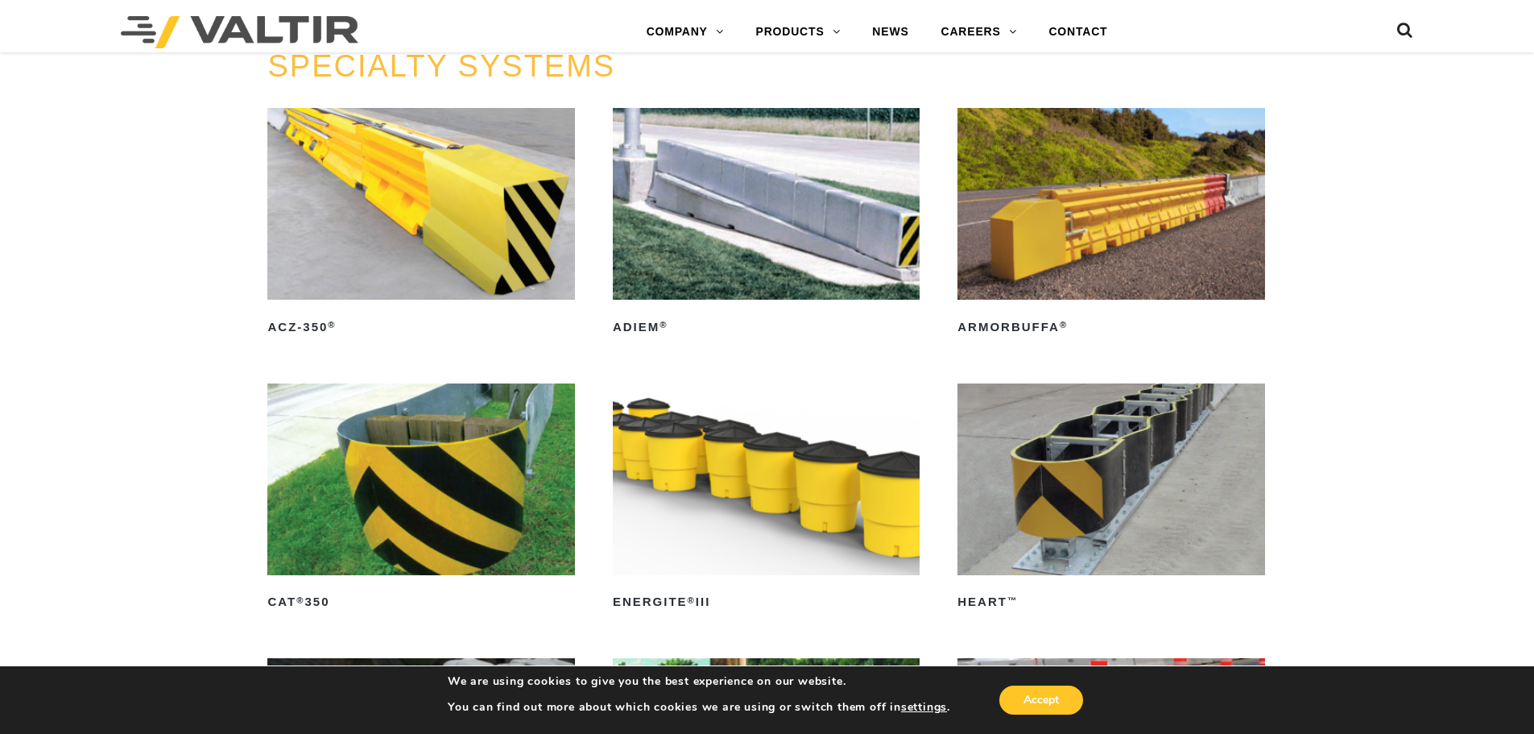
scroll to position [4349, 0]
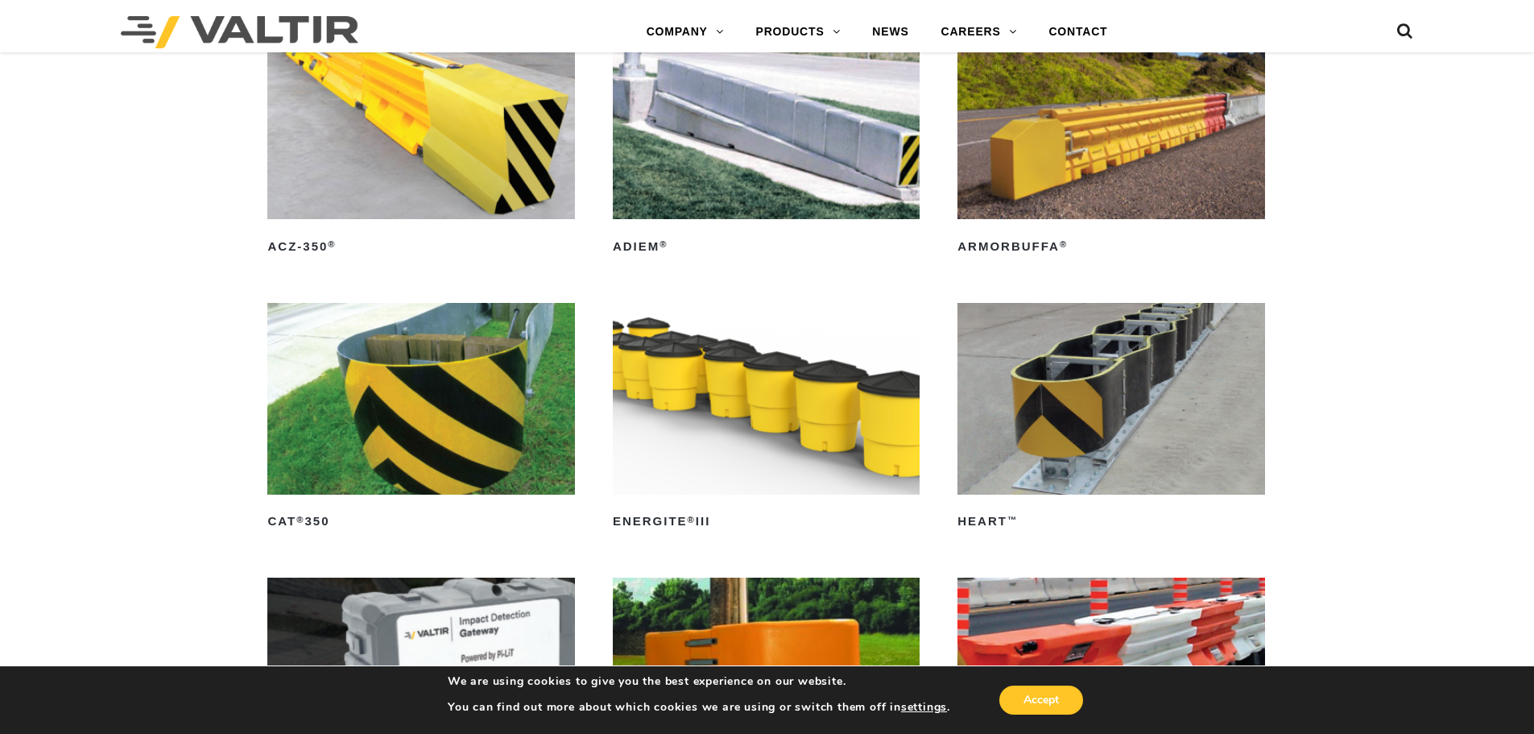
click at [353, 103] on img at bounding box center [420, 123] width 307 height 192
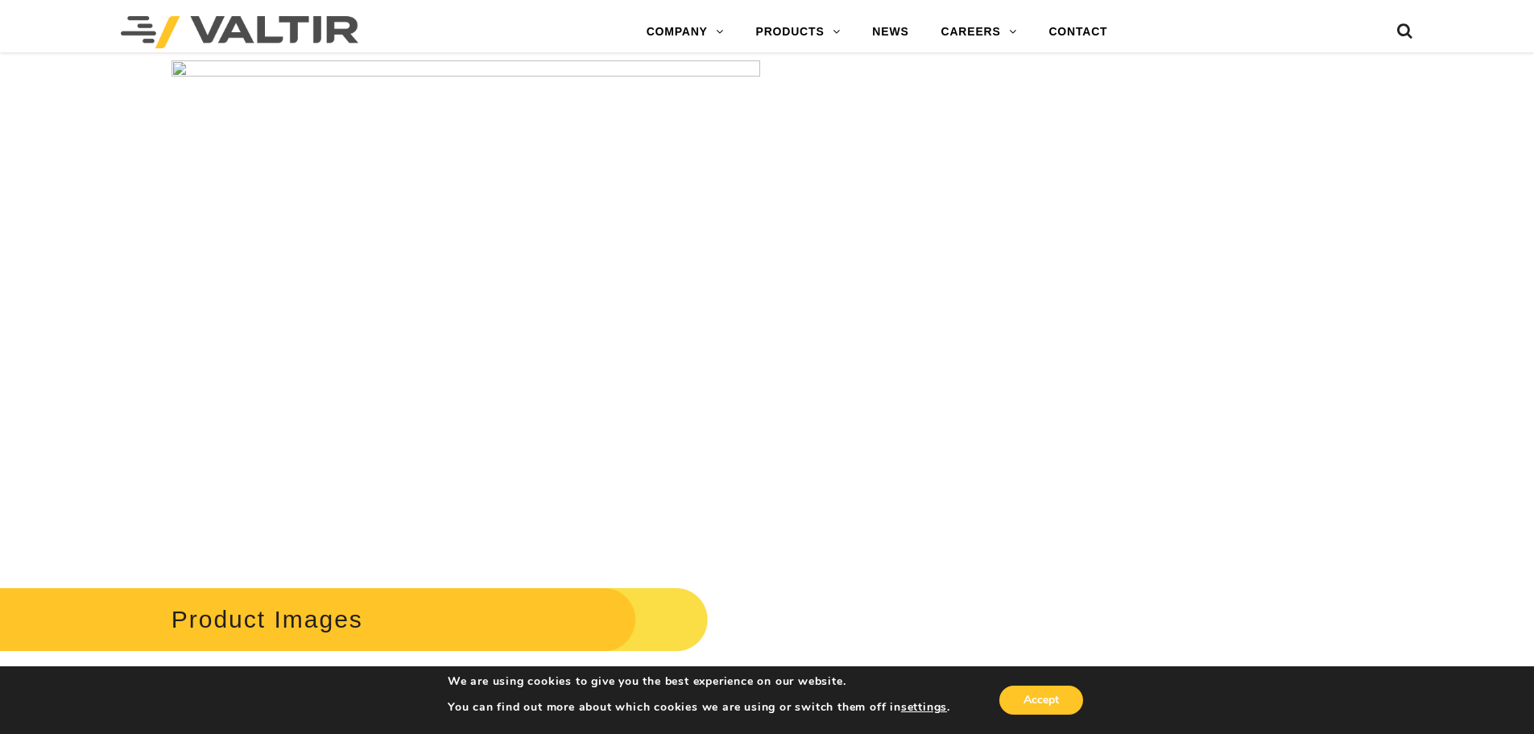
scroll to position [1852, 0]
